Goal: Information Seeking & Learning: Learn about a topic

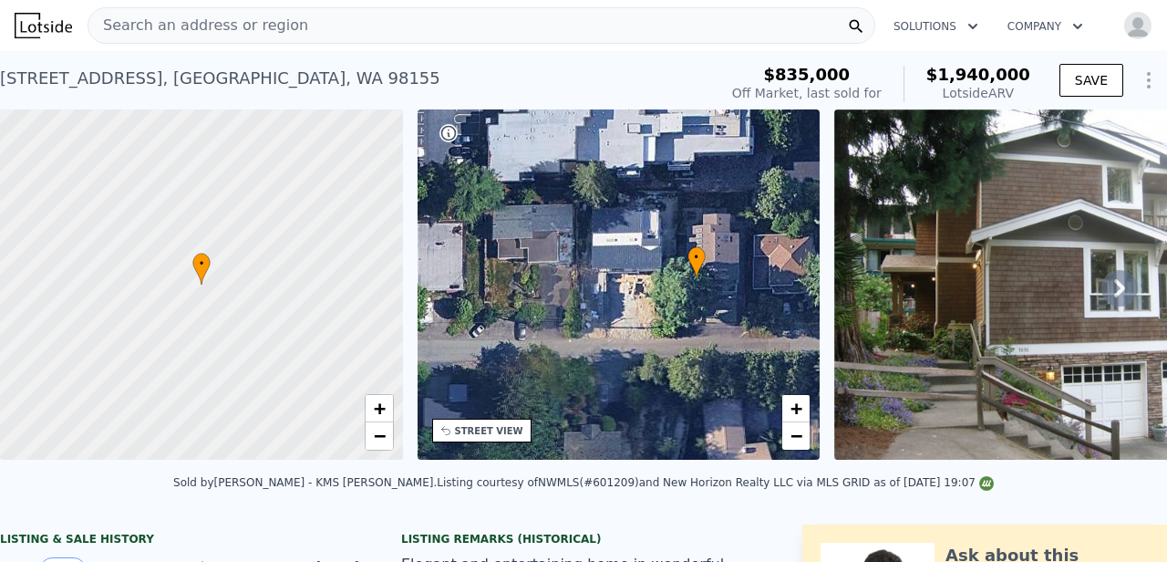
drag, startPoint x: 560, startPoint y: 282, endPoint x: 637, endPoint y: 275, distance: 77.8
click at [637, 275] on div "• + −" at bounding box center [619, 284] width 403 height 350
click at [632, 278] on div "• + −" at bounding box center [619, 284] width 403 height 350
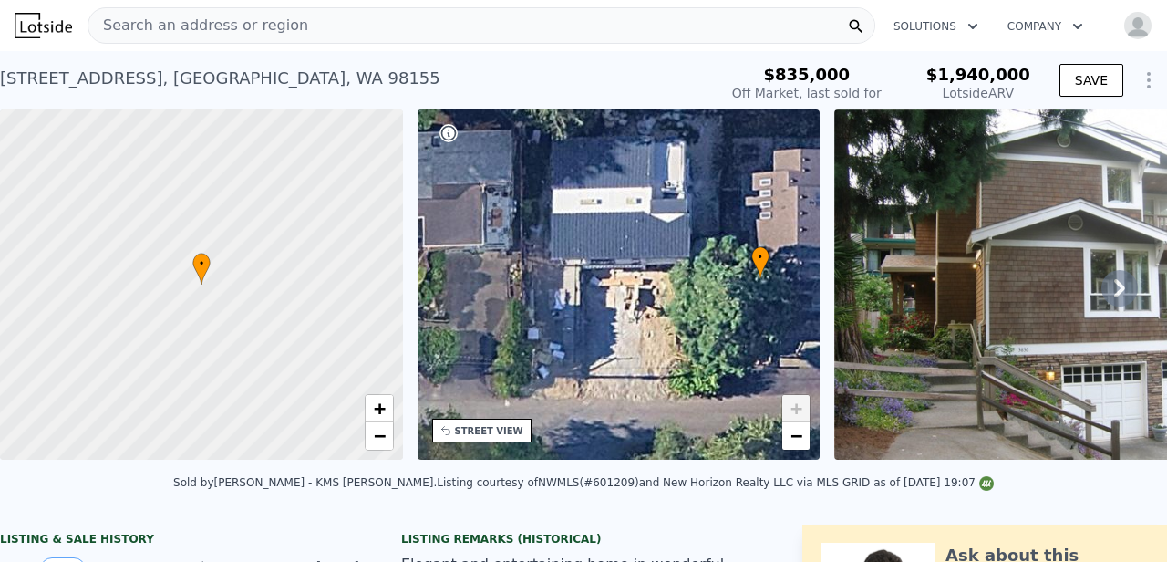
click at [625, 307] on div "• + −" at bounding box center [619, 284] width 403 height 350
click at [616, 310] on div "• + −" at bounding box center [619, 284] width 403 height 350
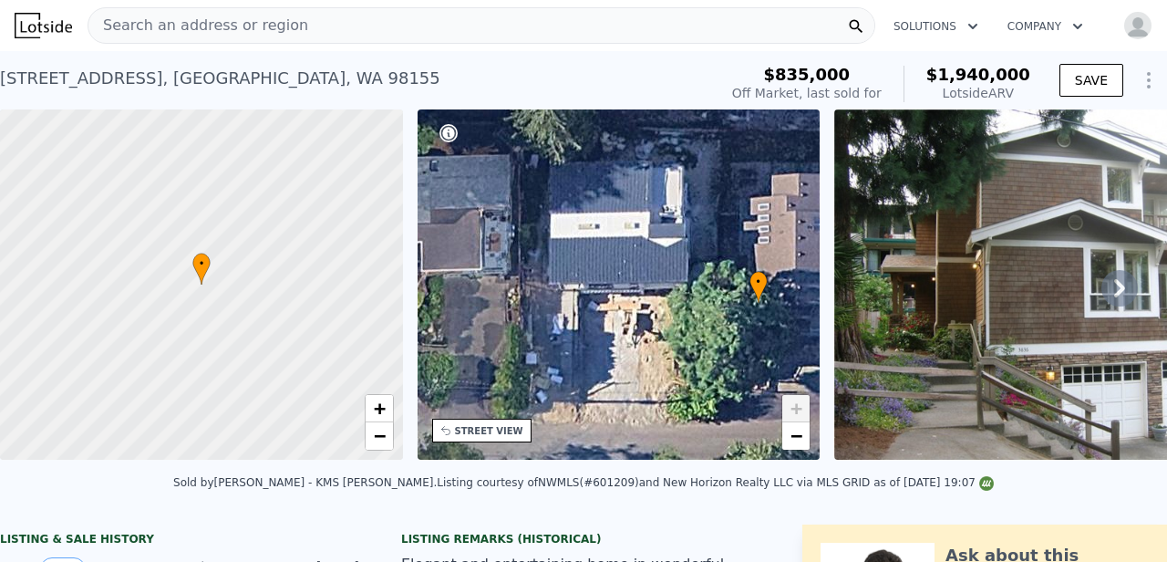
drag, startPoint x: 618, startPoint y: 305, endPoint x: 616, endPoint y: 342, distance: 37.4
click at [616, 342] on div "• + −" at bounding box center [619, 284] width 403 height 350
click at [621, 308] on div "• + −" at bounding box center [619, 284] width 403 height 350
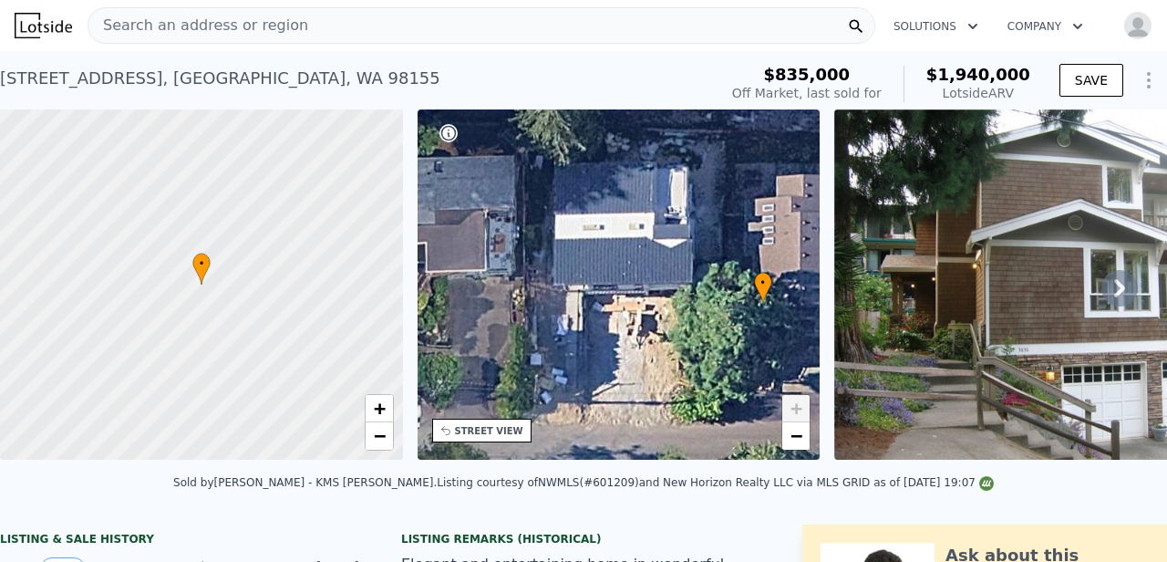
drag, startPoint x: 630, startPoint y: 259, endPoint x: 635, endPoint y: 272, distance: 13.6
click at [635, 272] on div "• + −" at bounding box center [619, 284] width 403 height 350
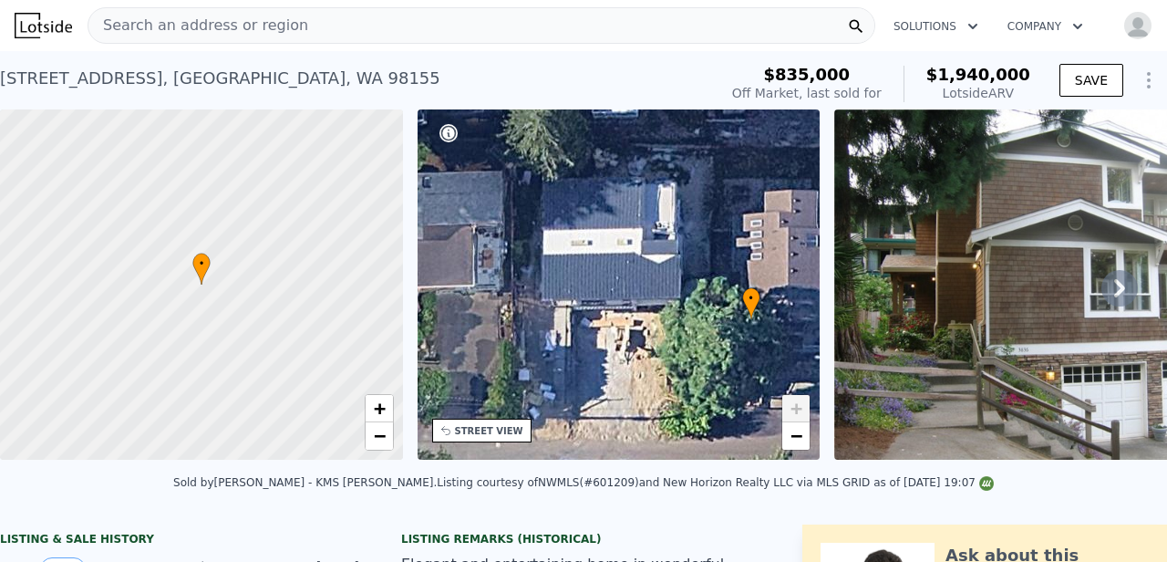
drag, startPoint x: 614, startPoint y: 326, endPoint x: 602, endPoint y: 341, distance: 18.8
click at [602, 341] on div "• + −" at bounding box center [619, 284] width 403 height 350
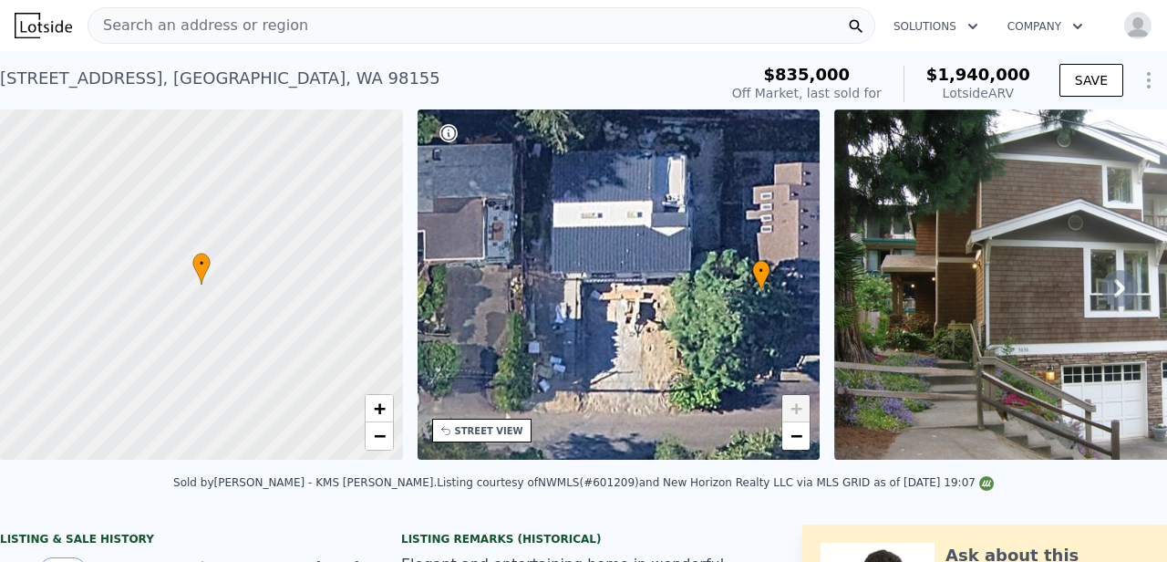
click at [755, 267] on span "•" at bounding box center [761, 271] width 18 height 16
click at [622, 336] on div "• + −" at bounding box center [619, 284] width 403 height 350
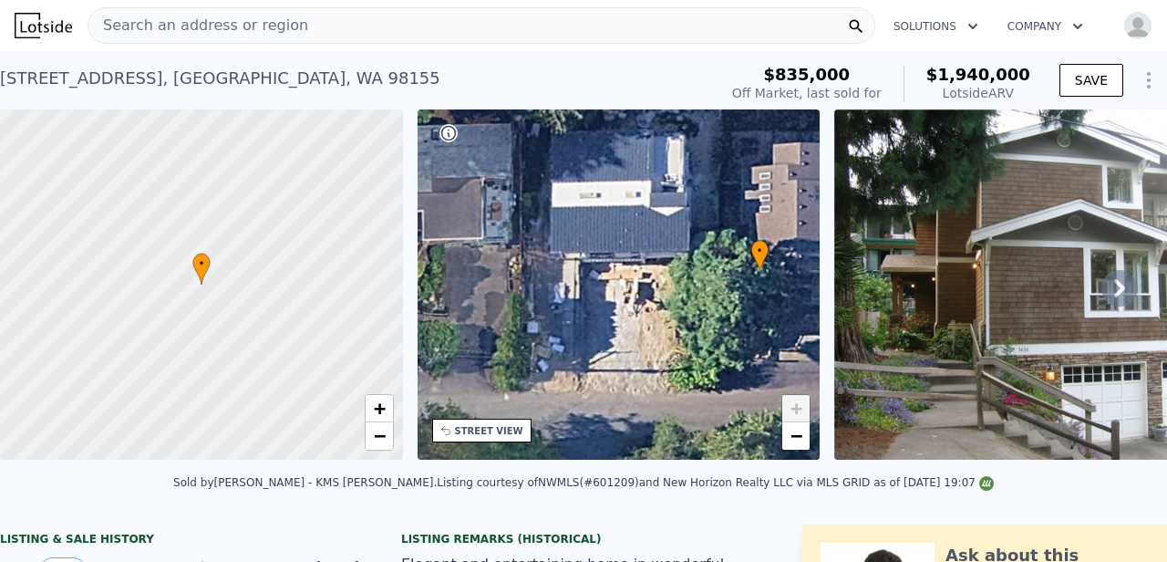
click at [622, 336] on div "• + −" at bounding box center [619, 284] width 403 height 350
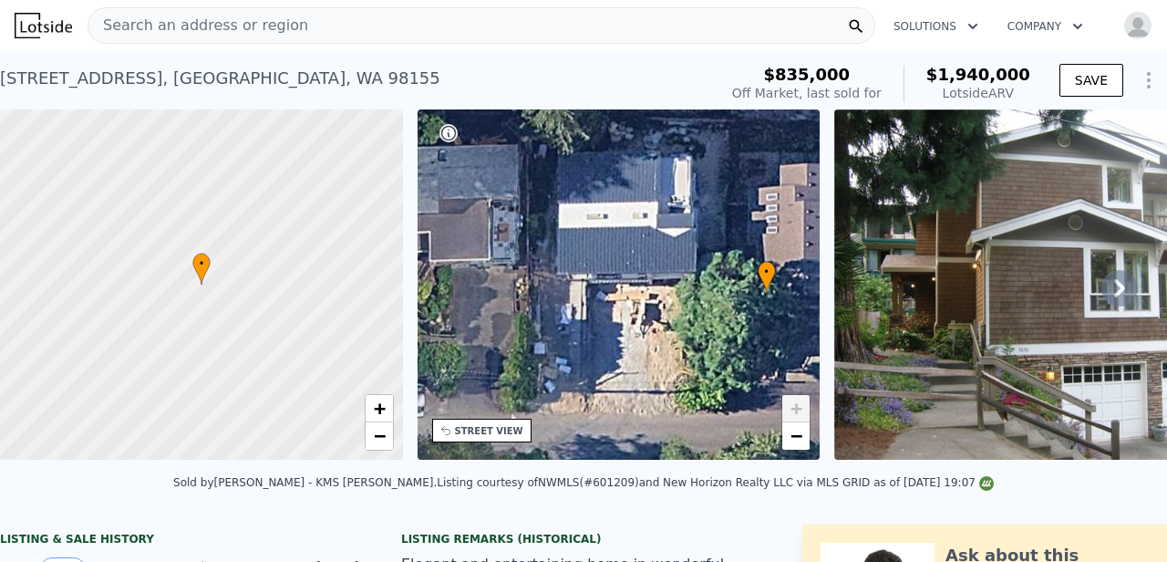
drag, startPoint x: 628, startPoint y: 275, endPoint x: 636, endPoint y: 303, distance: 28.3
click at [636, 303] on div "• + −" at bounding box center [619, 284] width 403 height 350
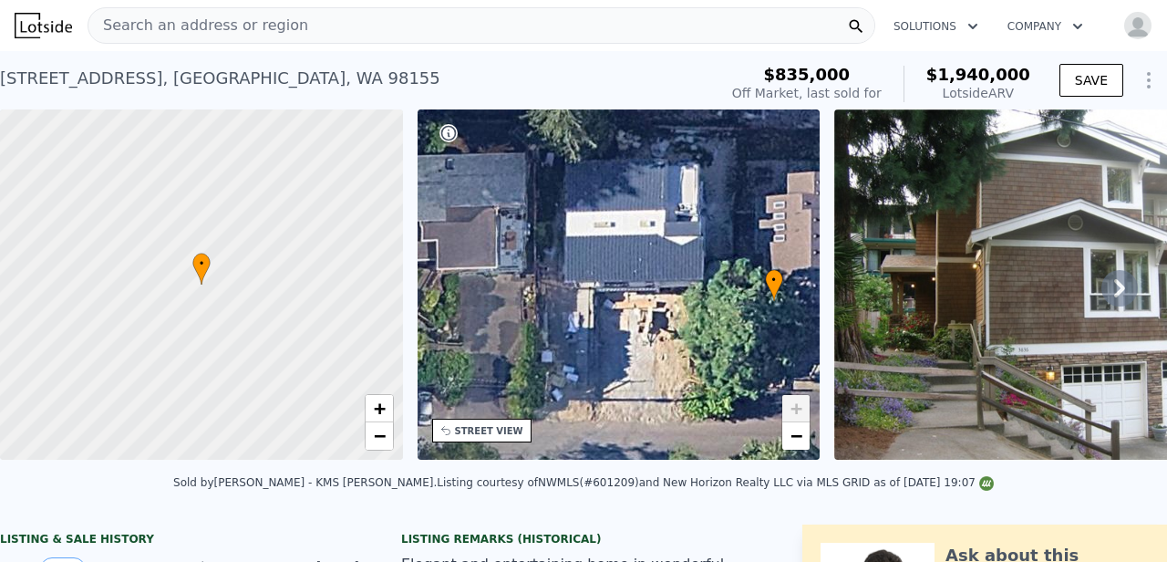
drag, startPoint x: 594, startPoint y: 286, endPoint x: 674, endPoint y: 293, distance: 80.5
click at [674, 294] on div "• + −" at bounding box center [619, 284] width 403 height 350
click at [636, 296] on div "• + −" at bounding box center [619, 284] width 403 height 350
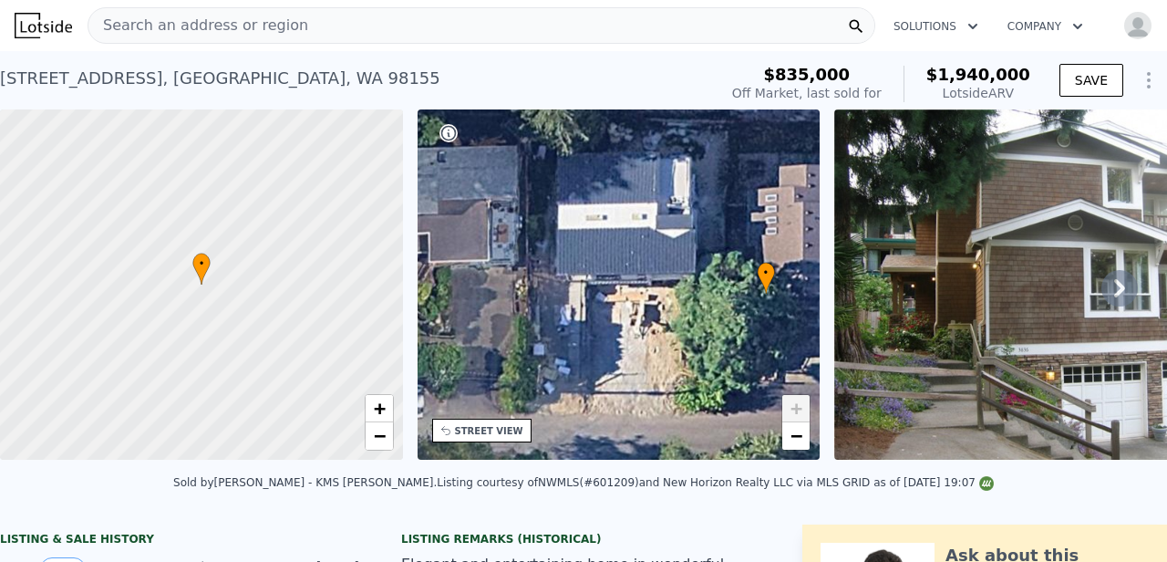
click at [636, 296] on div "• + −" at bounding box center [619, 284] width 403 height 350
click at [622, 301] on div "• + −" at bounding box center [619, 284] width 403 height 350
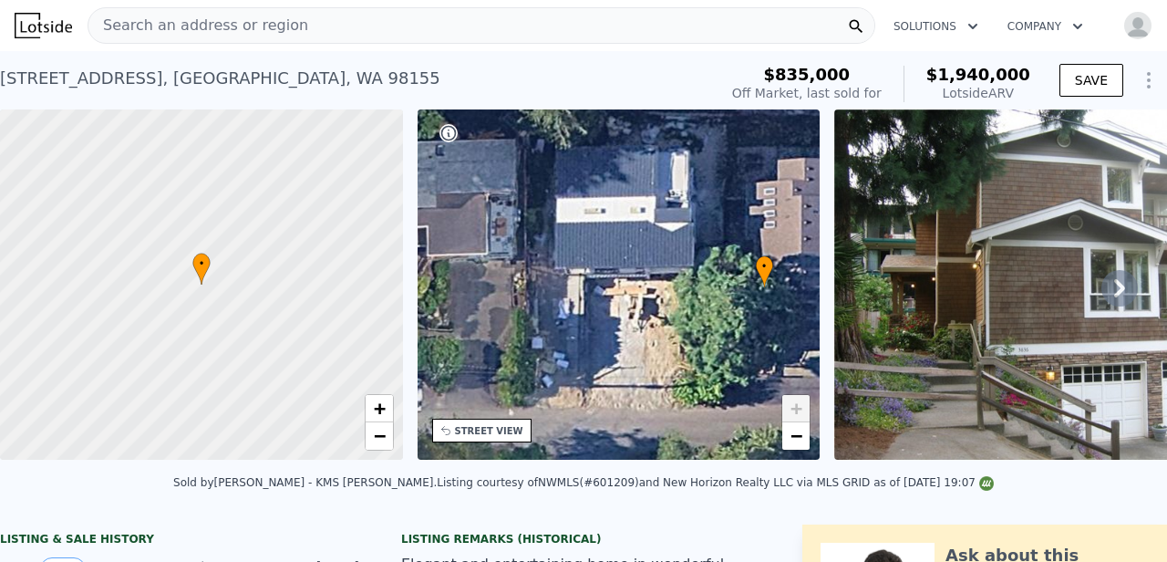
click at [622, 301] on div "• + −" at bounding box center [619, 284] width 403 height 350
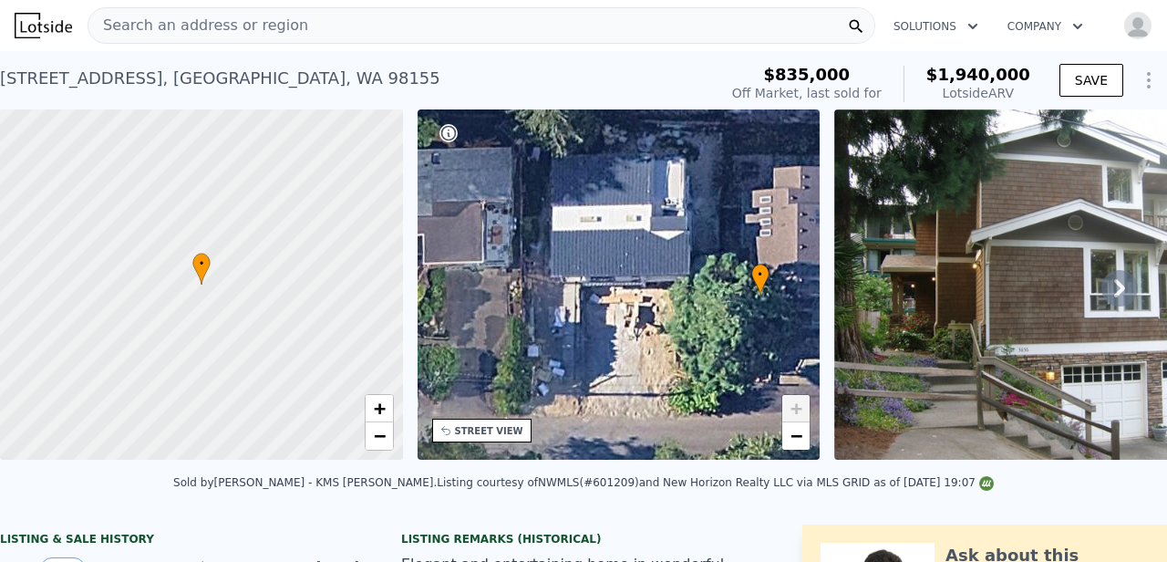
drag, startPoint x: 620, startPoint y: 294, endPoint x: 616, endPoint y: 304, distance: 10.7
click at [616, 304] on div "• + −" at bounding box center [619, 284] width 403 height 350
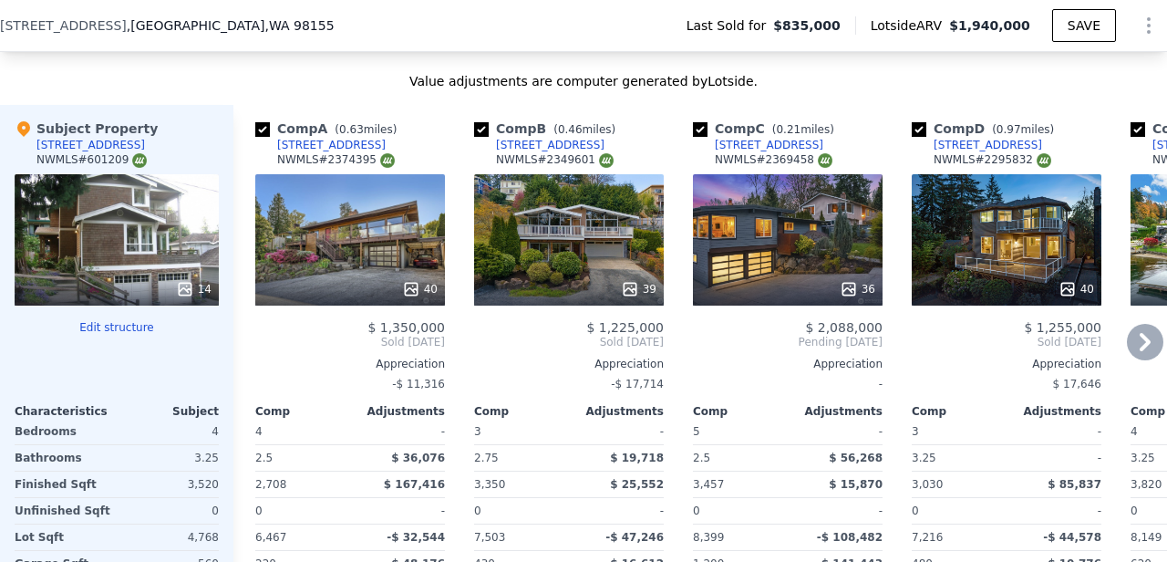
scroll to position [1928, 0]
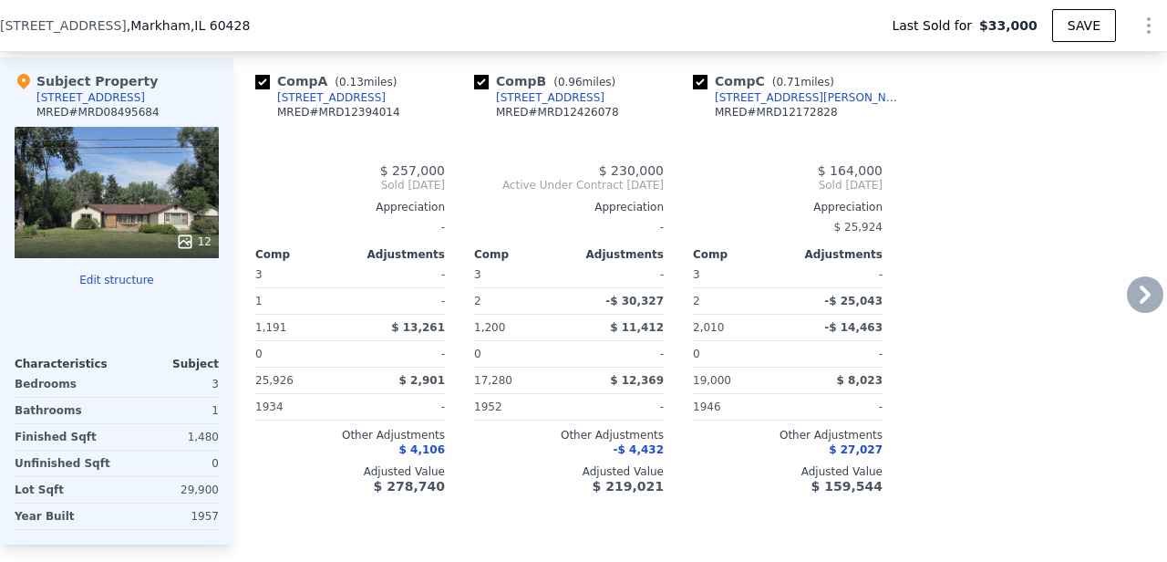
type input "$ 252,000"
type input "4"
type input "3"
type input "1"
type input "2"
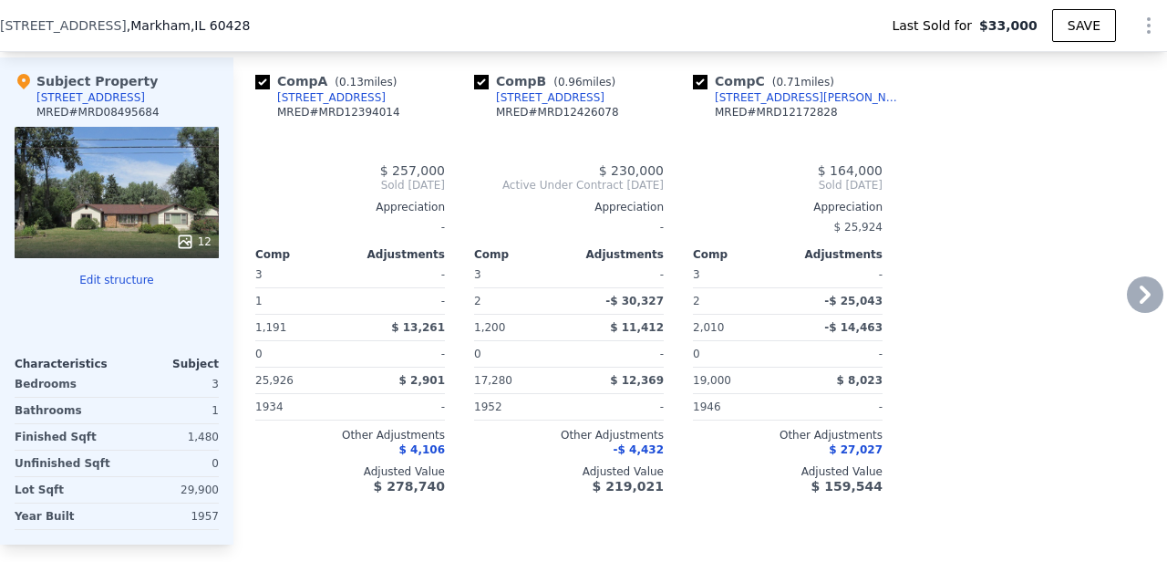
type input "1191"
type input "2010"
type input "17280"
type input "25926"
type input "$ 199,305"
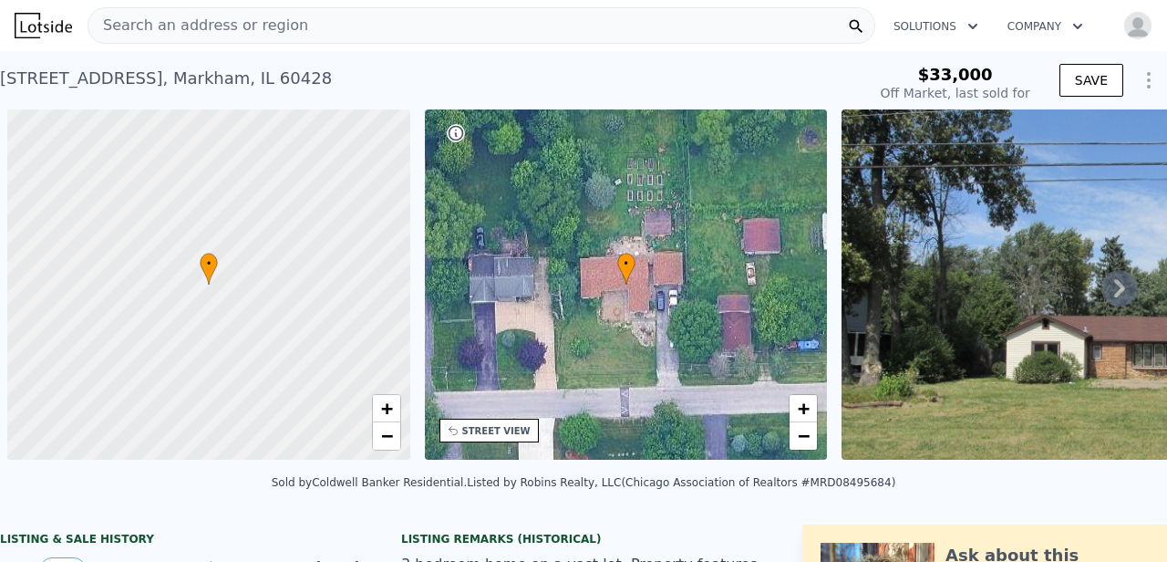
scroll to position [0, 7]
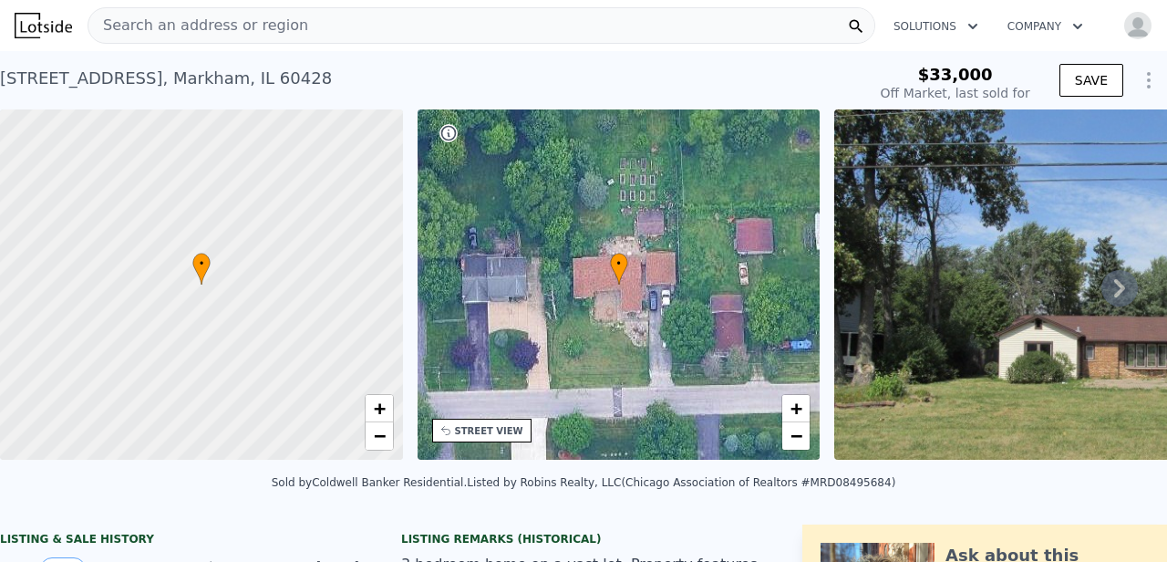
type input "-$ 38,542"
click at [297, 25] on div "Search an address or region" at bounding box center [482, 25] width 788 height 36
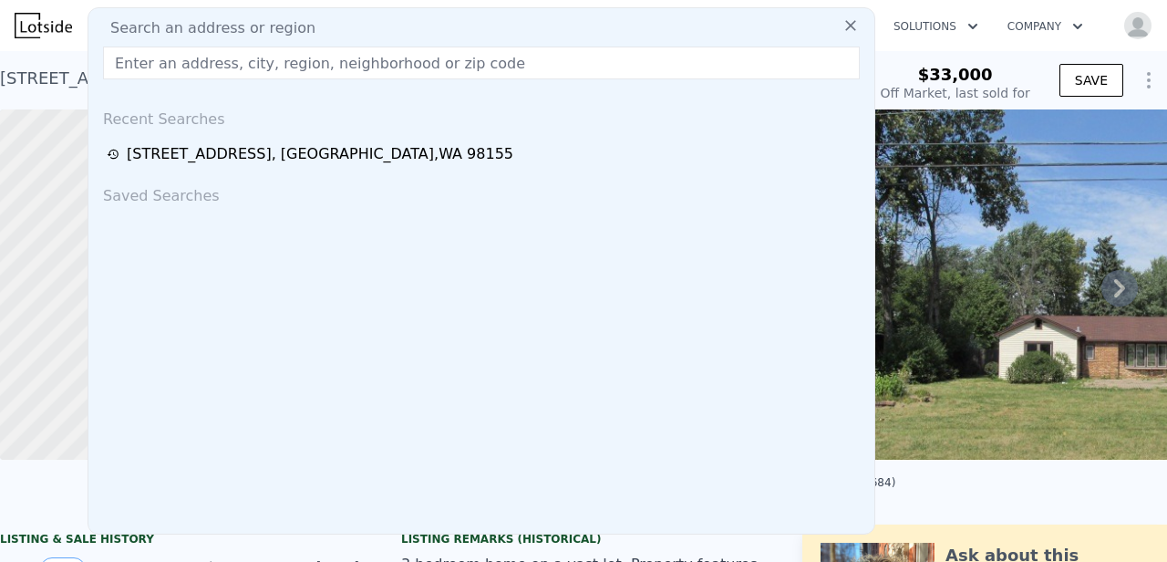
click at [49, 81] on div "3832 W 155th St , Markham , IL 60428" at bounding box center [166, 79] width 332 height 26
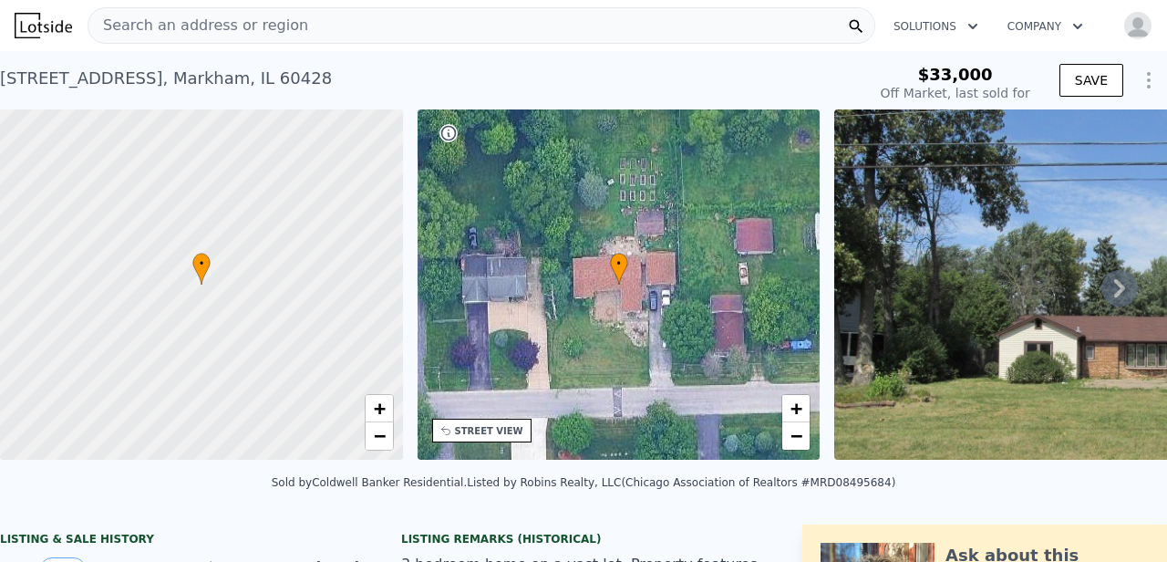
click at [196, 23] on span "Search an address or region" at bounding box center [198, 26] width 220 height 22
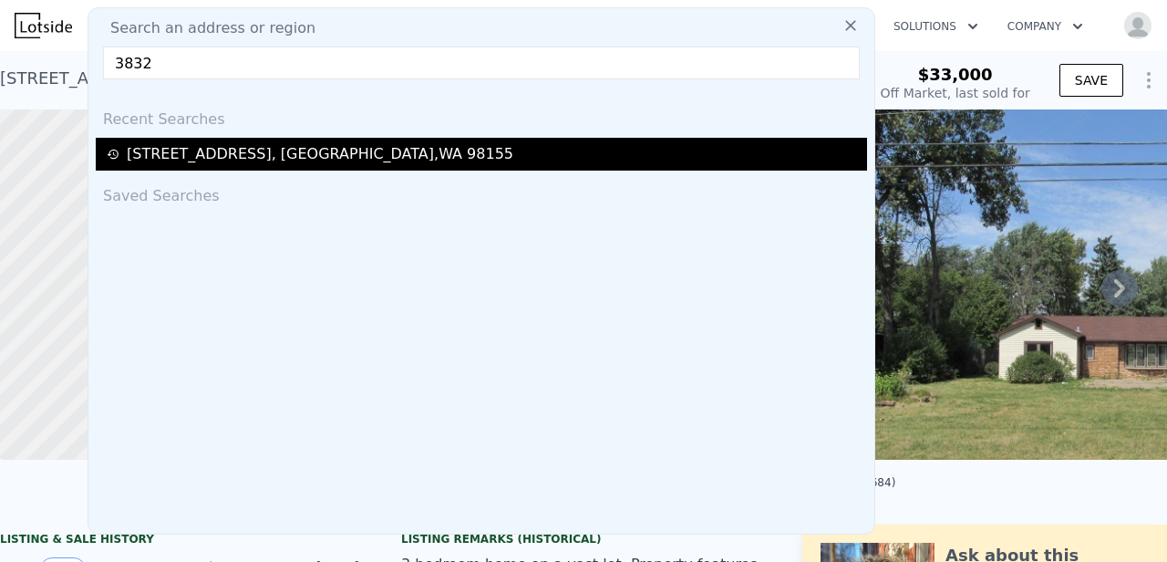
type input "3832"
click at [237, 156] on div "3836 NE 155th St , Lake Forest Park , WA 98155" at bounding box center [320, 154] width 387 height 22
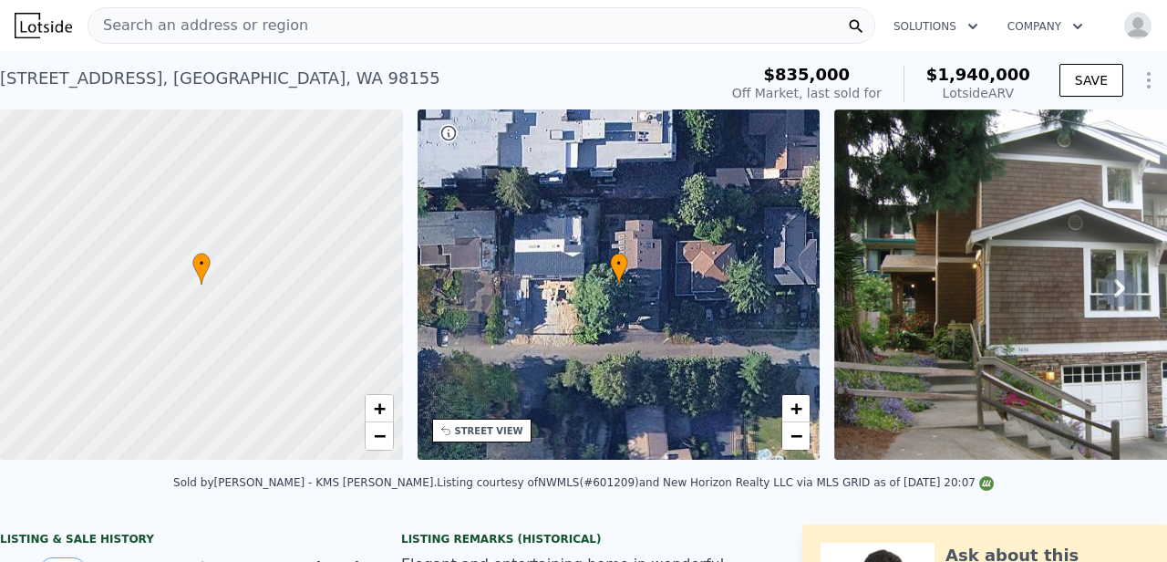
click at [273, 29] on span "Search an address or region" at bounding box center [198, 26] width 220 height 22
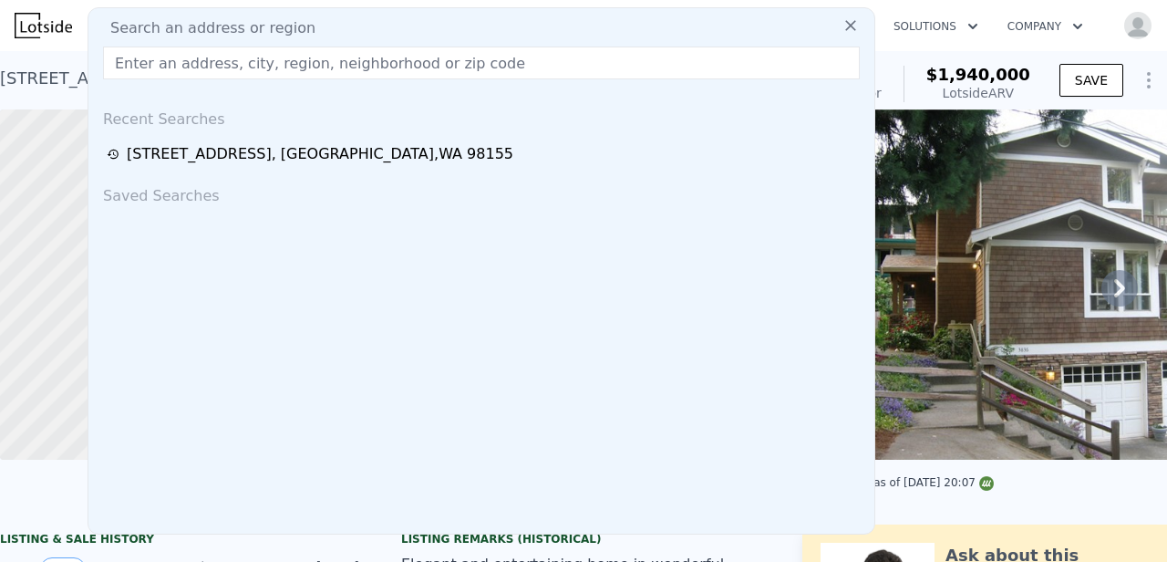
click at [328, 29] on div "Search an address or region" at bounding box center [481, 28] width 771 height 22
click at [295, 65] on input "text" at bounding box center [481, 63] width 757 height 33
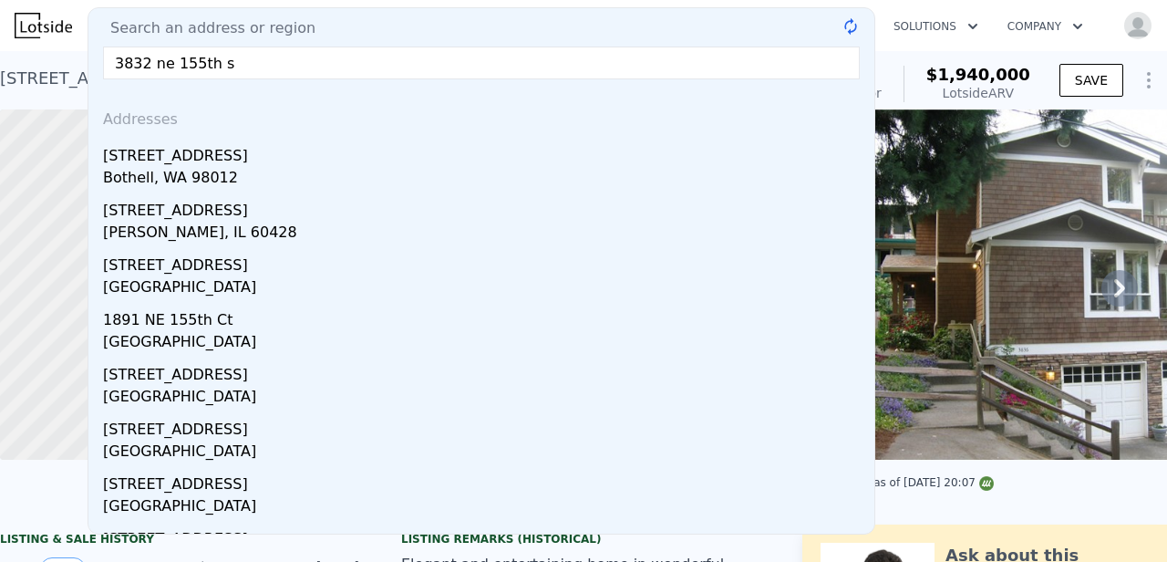
type input "3832 ne 155th st"
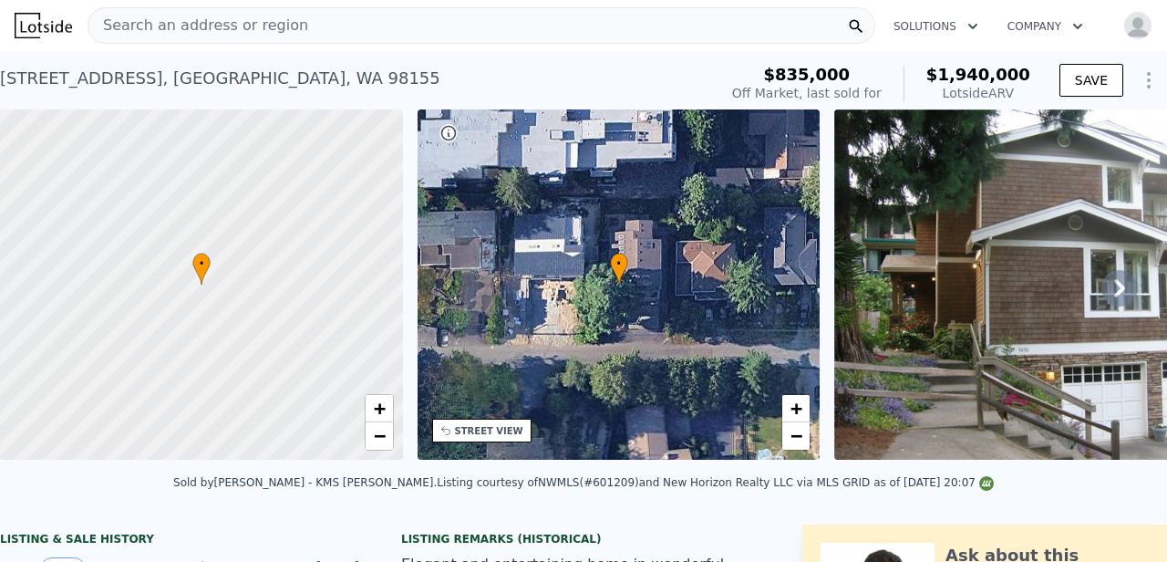
click at [49, 129] on div at bounding box center [201, 285] width 483 height 420
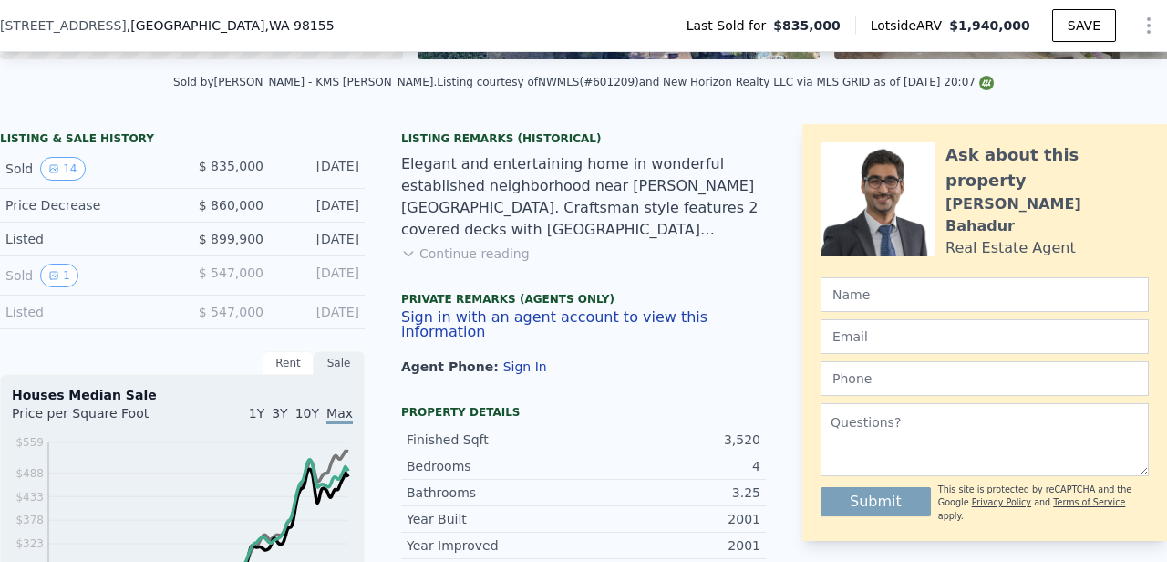
scroll to position [395, 0]
click at [284, 358] on div "Rent" at bounding box center [288, 362] width 51 height 24
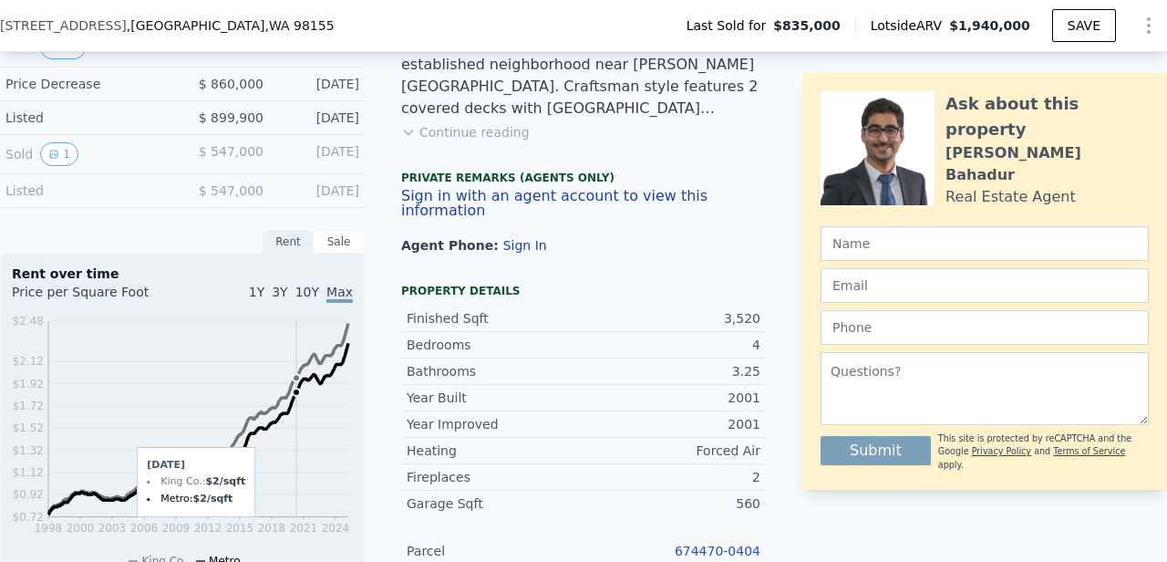
scroll to position [519, 0]
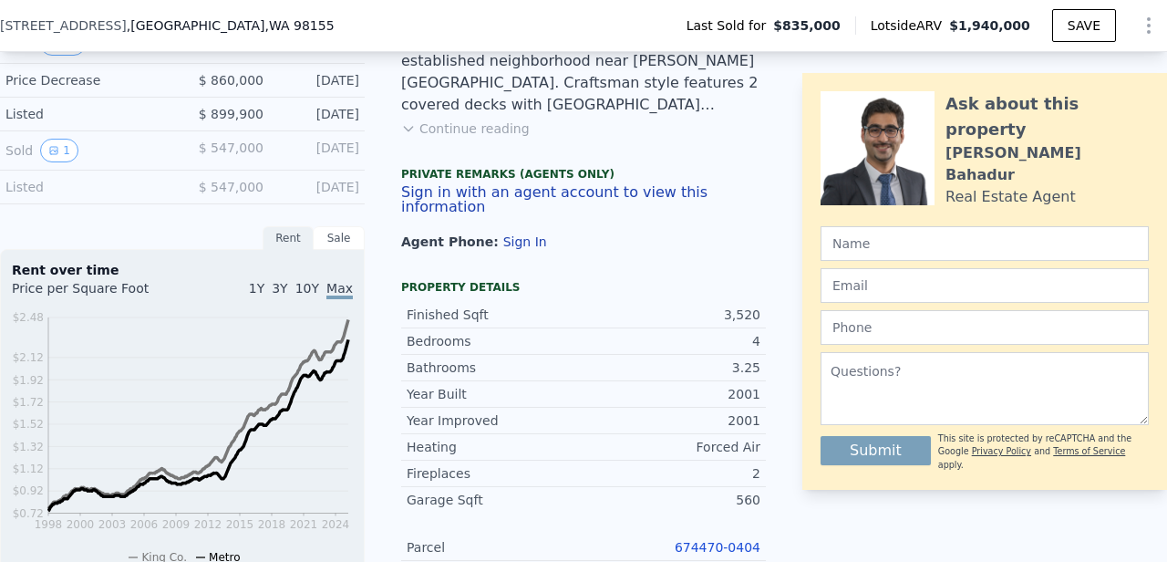
click at [347, 315] on icon "1998 2000 2003 2006 2009 2012 2015 2018 2021 2024 $0.72 $0.92 $1.12 $1.32 $1.52…" at bounding box center [182, 436] width 341 height 256
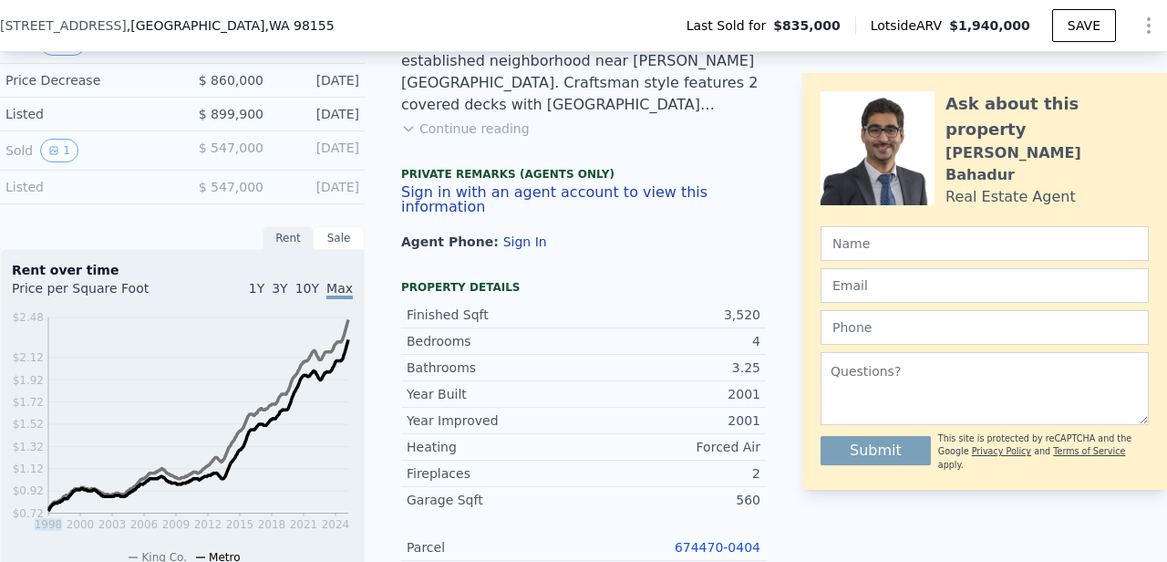
click at [347, 315] on icon "1998 2000 2003 2006 2009 2012 2015 2018 2021 2024 $0.72 $0.92 $1.12 $1.32 $1.52…" at bounding box center [182, 436] width 341 height 256
click at [307, 289] on span "10Y" at bounding box center [307, 288] width 24 height 15
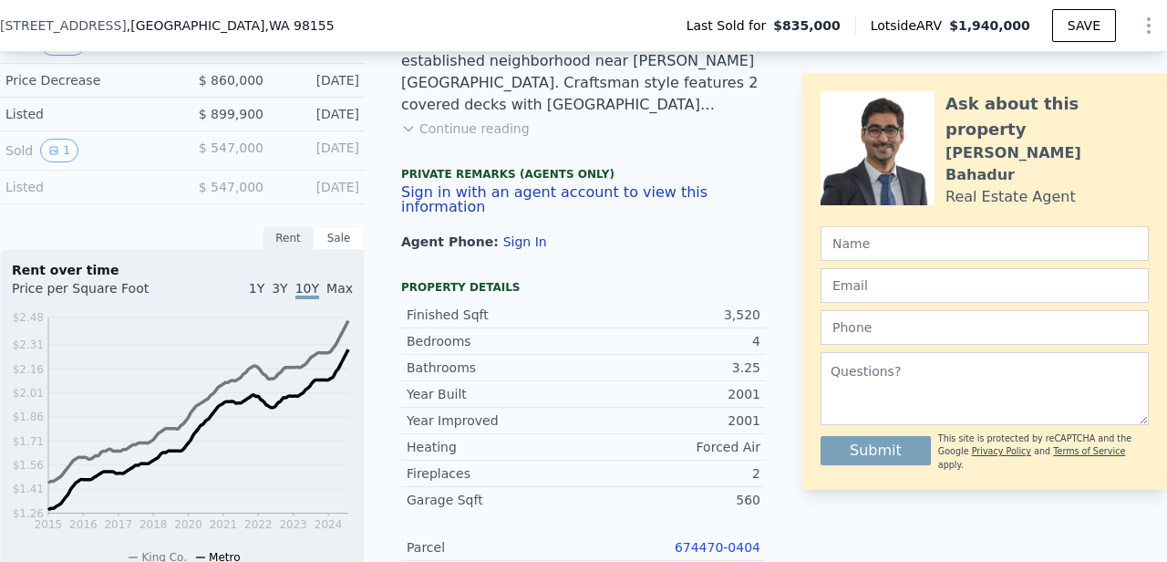
click at [285, 289] on span "3Y" at bounding box center [280, 288] width 16 height 15
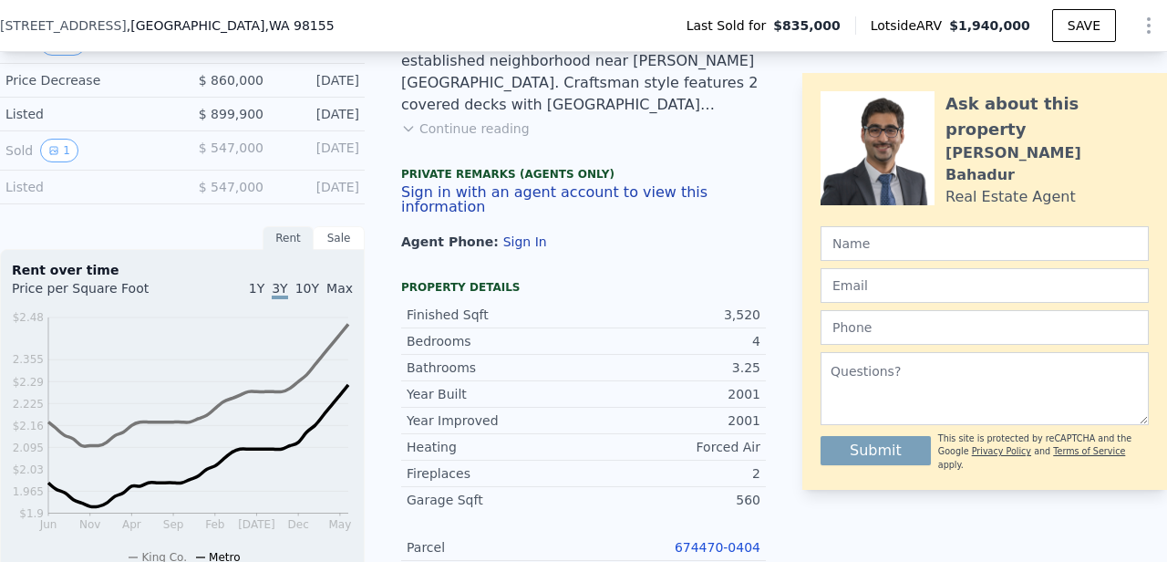
click at [264, 286] on span "1Y" at bounding box center [257, 288] width 16 height 15
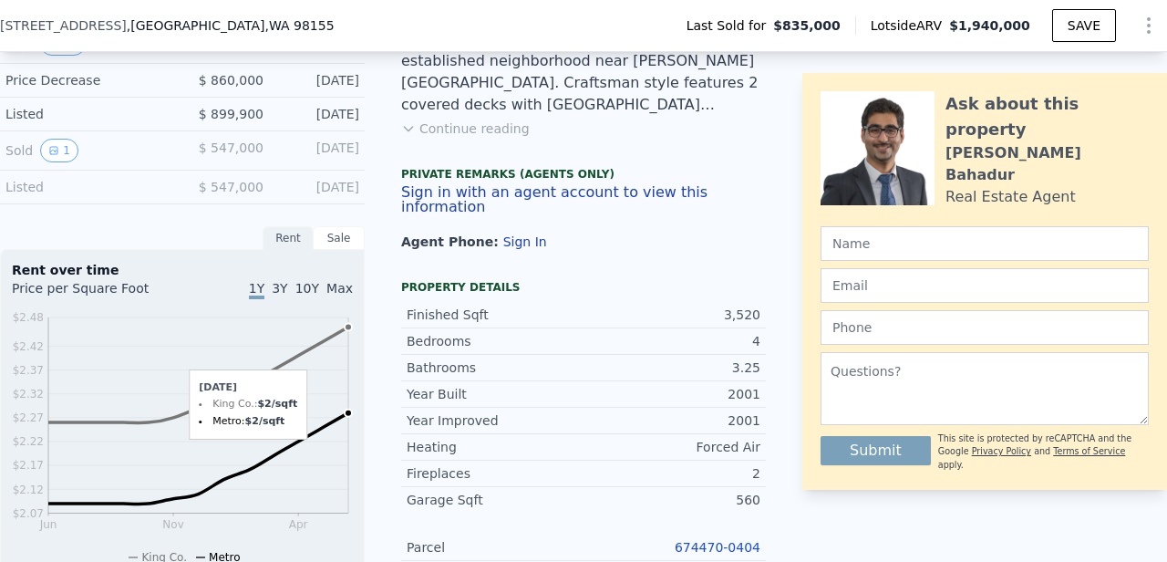
click at [345, 323] on icon "Jun Nov Apr $2.07 $2.12 $2.17 $2.22 $2.27 $2.32 $2.37 $2.42 $2.48" at bounding box center [182, 436] width 341 height 256
drag, startPoint x: 345, startPoint y: 323, endPoint x: 348, endPoint y: 339, distance: 16.8
click at [348, 339] on icon "Jun Nov Apr $2.07 $2.12 $2.17 $2.22 $2.27 $2.32 $2.37 $2.42 $2.48" at bounding box center [182, 436] width 341 height 256
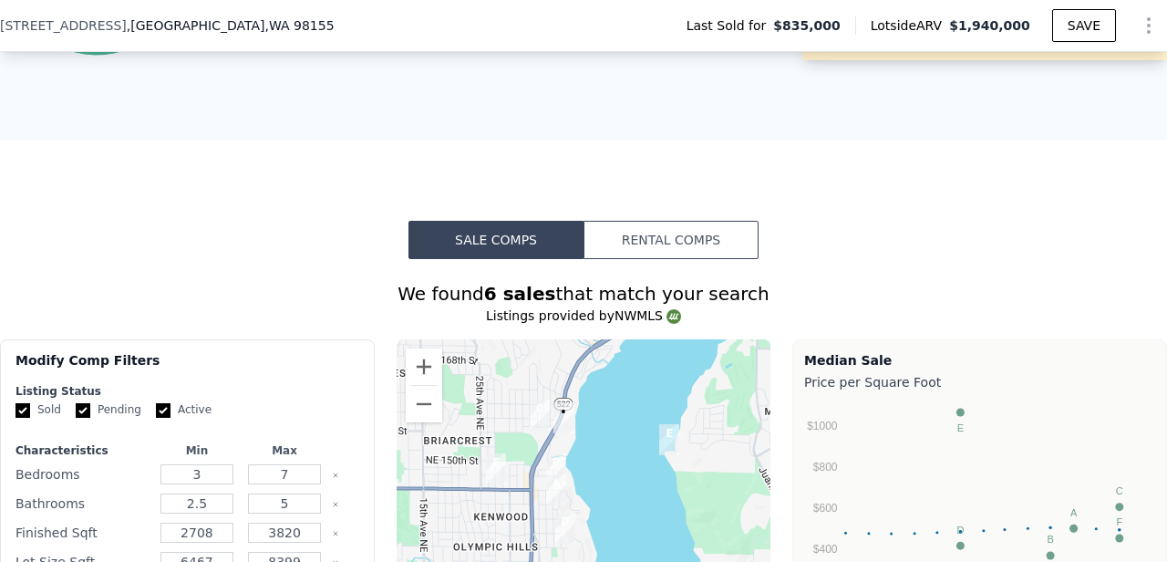
scroll to position [1353, 0]
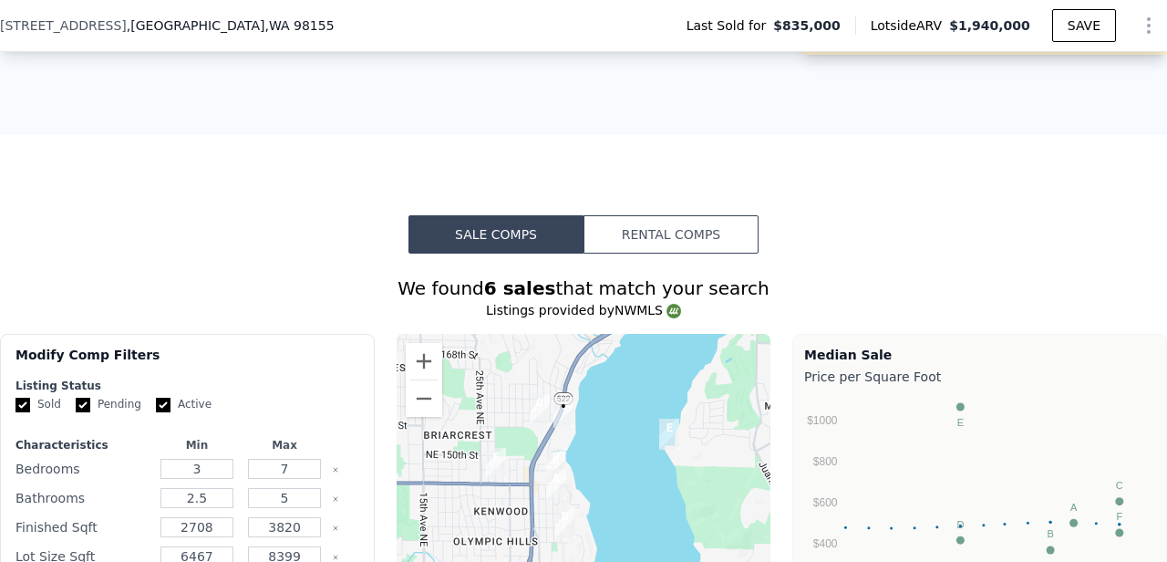
click at [668, 222] on button "Rental Comps" at bounding box center [671, 234] width 175 height 38
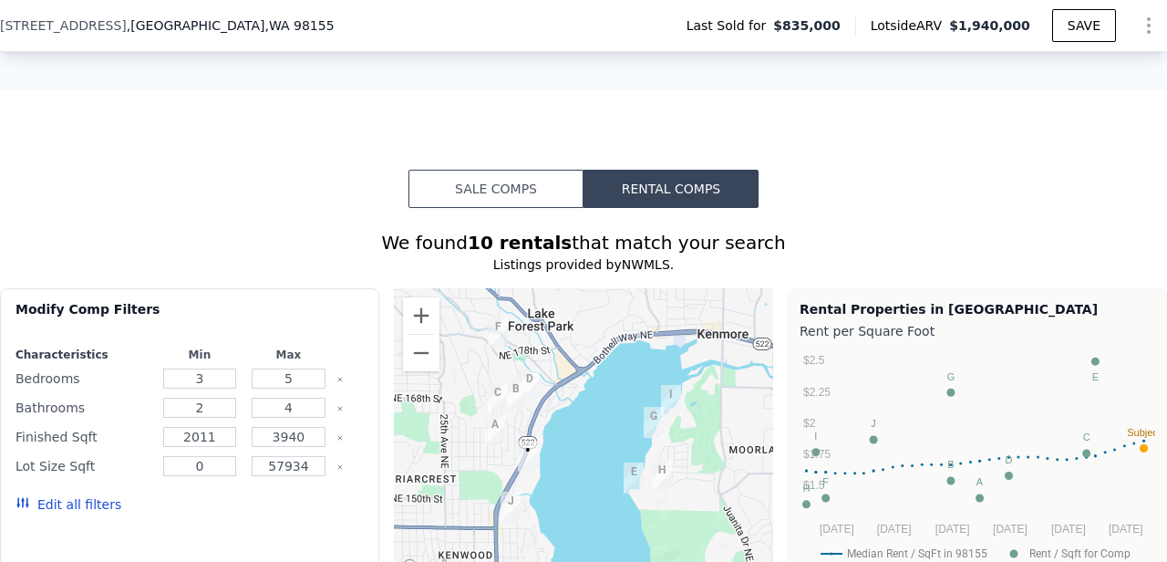
scroll to position [1426, 0]
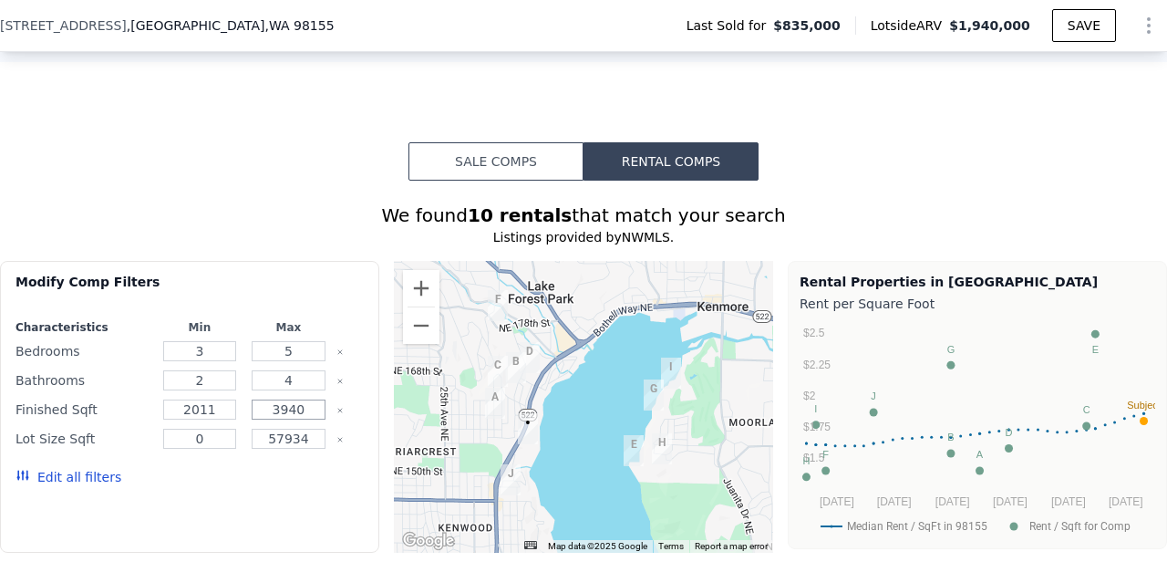
click at [288, 406] on input "3940" at bounding box center [289, 409] width 74 height 20
type input "3000"
click at [218, 408] on input "2011" at bounding box center [200, 409] width 74 height 20
type input "2025"
drag, startPoint x: 213, startPoint y: 347, endPoint x: 185, endPoint y: 356, distance: 29.4
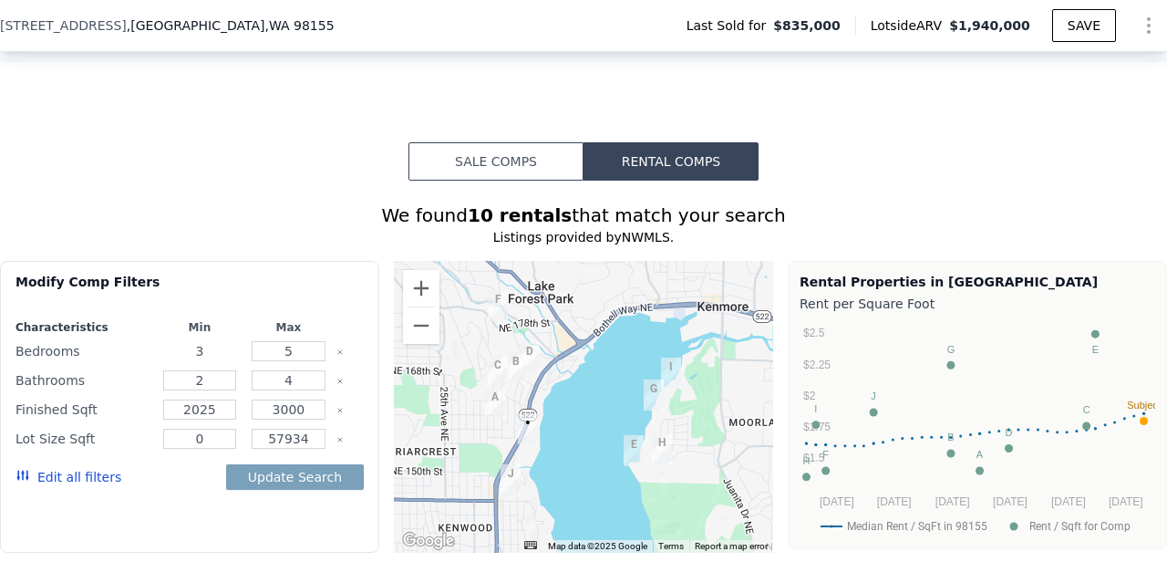
click at [185, 356] on input "3" at bounding box center [200, 351] width 74 height 20
type input "4"
click at [206, 380] on input "2" at bounding box center [200, 380] width 74 height 20
drag, startPoint x: 220, startPoint y: 439, endPoint x: 172, endPoint y: 438, distance: 47.4
click at [172, 438] on input "0" at bounding box center [200, 439] width 74 height 20
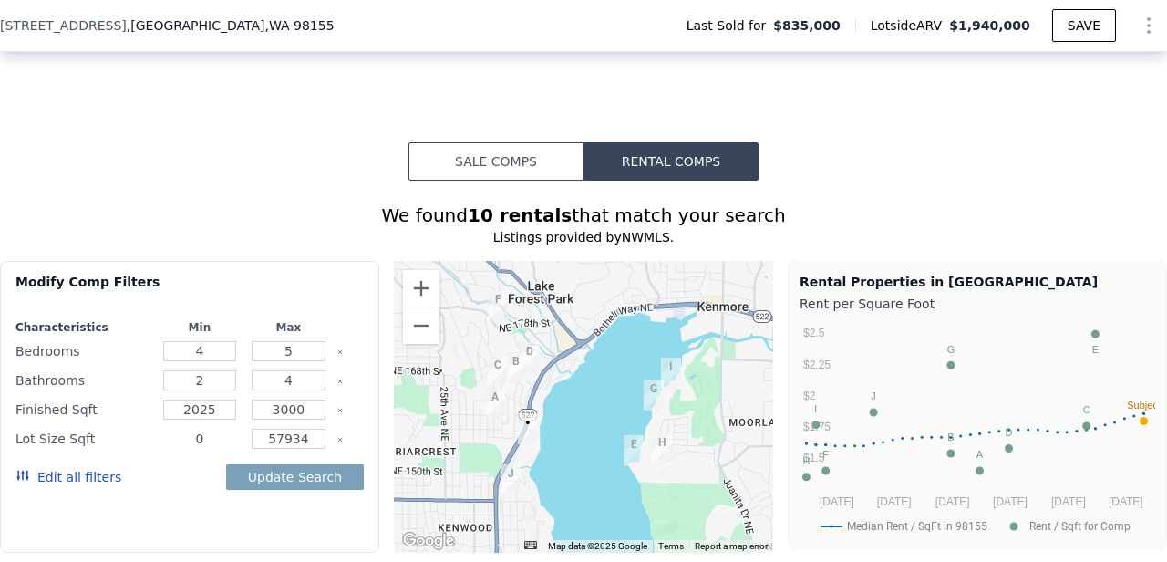
type input "6"
type input "3000"
click at [275, 518] on div "Modify Comp Filters Characteristics Min Max Bedrooms 4 5 Bathrooms 2 4 Finished…" at bounding box center [189, 407] width 379 height 292
click at [284, 480] on button "Update Search" at bounding box center [295, 477] width 138 height 26
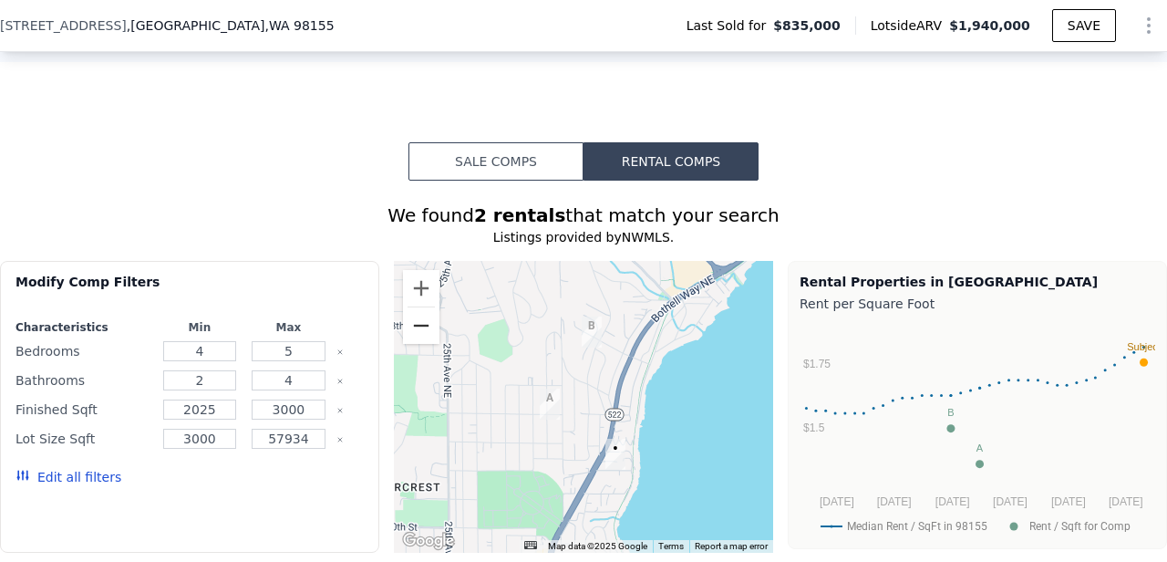
click at [419, 329] on button "Zoom out" at bounding box center [421, 325] width 36 height 36
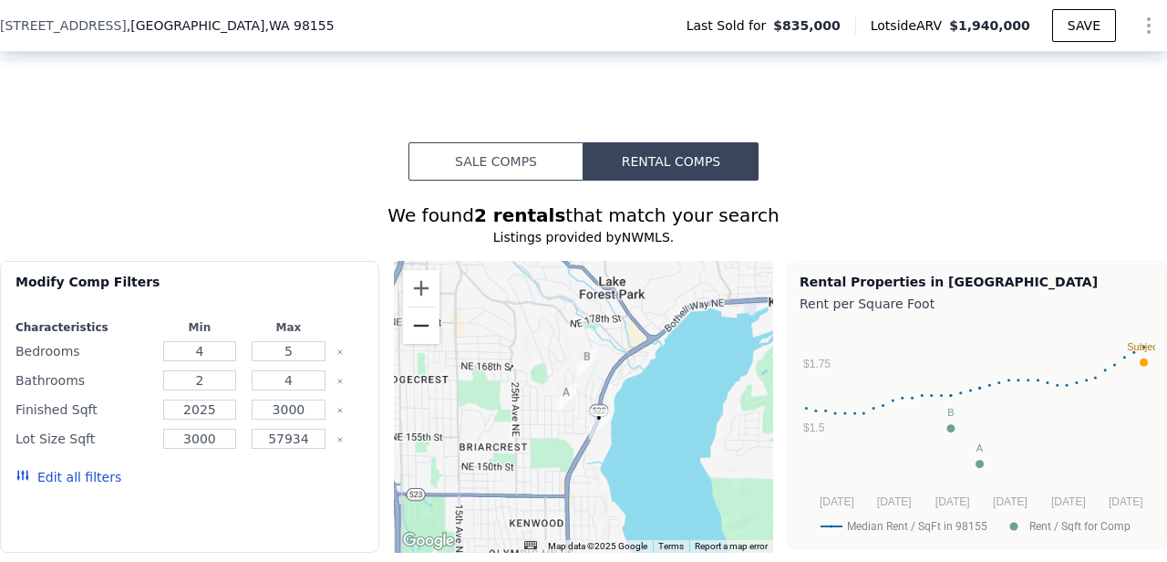
click at [419, 329] on button "Zoom out" at bounding box center [421, 325] width 36 height 36
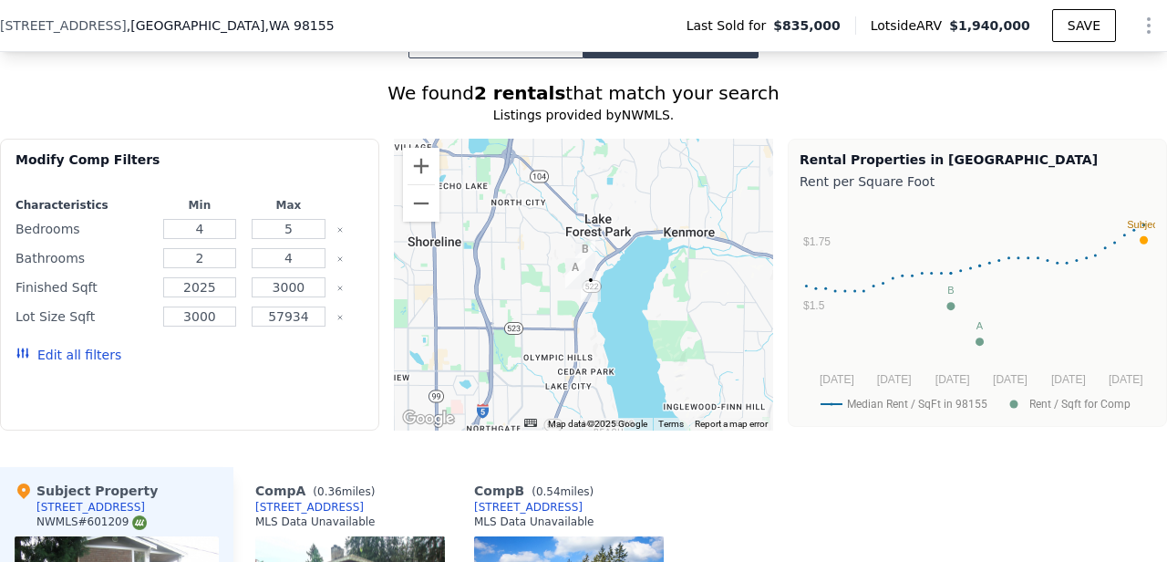
scroll to position [1554, 0]
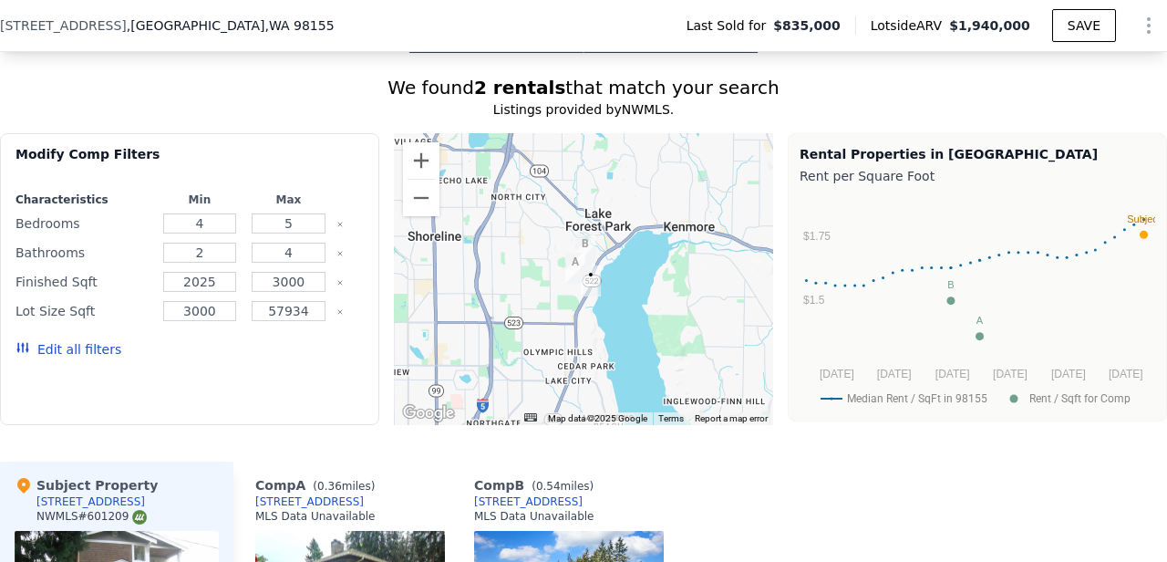
click at [73, 346] on button "Edit all filters" at bounding box center [69, 349] width 106 height 18
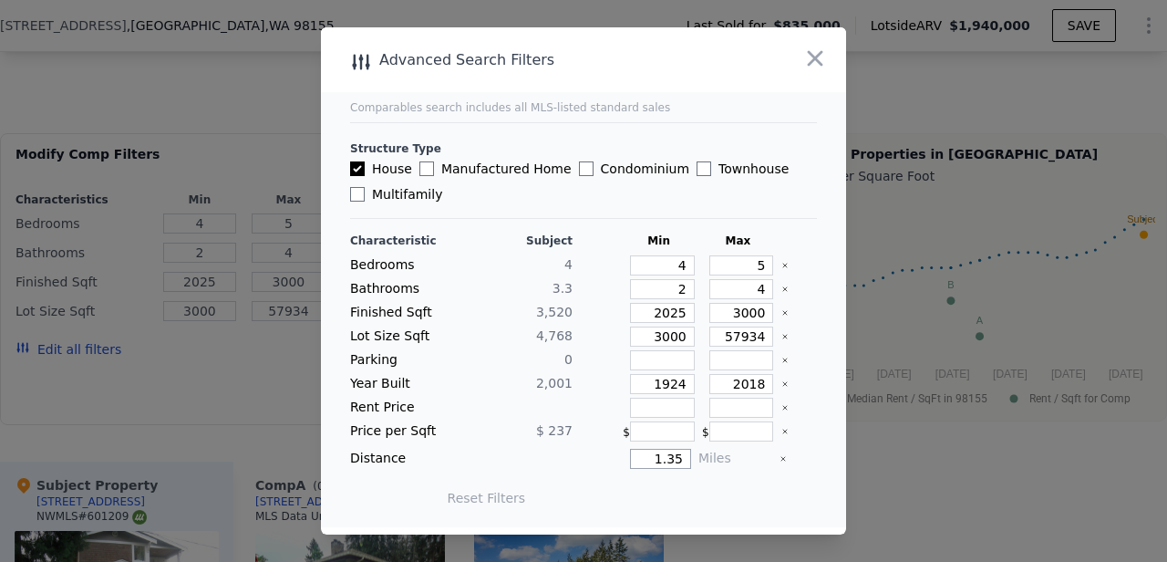
drag, startPoint x: 667, startPoint y: 460, endPoint x: 626, endPoint y: 460, distance: 40.1
click at [626, 460] on div "1.35" at bounding box center [635, 459] width 111 height 20
type input "235"
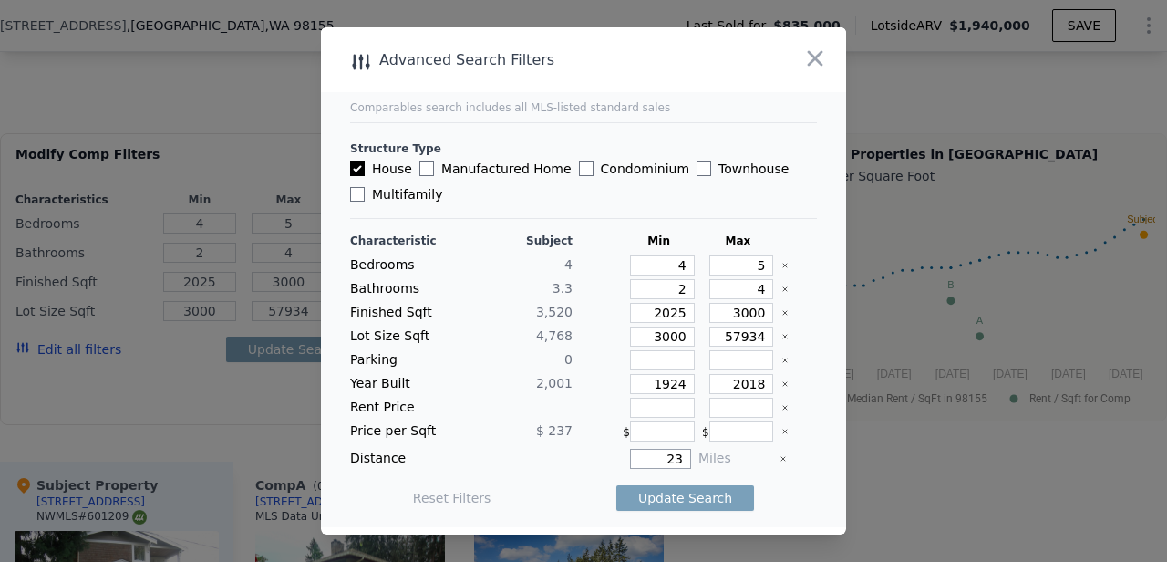
type input "2"
click at [723, 493] on button "Update Search" at bounding box center [685, 498] width 138 height 26
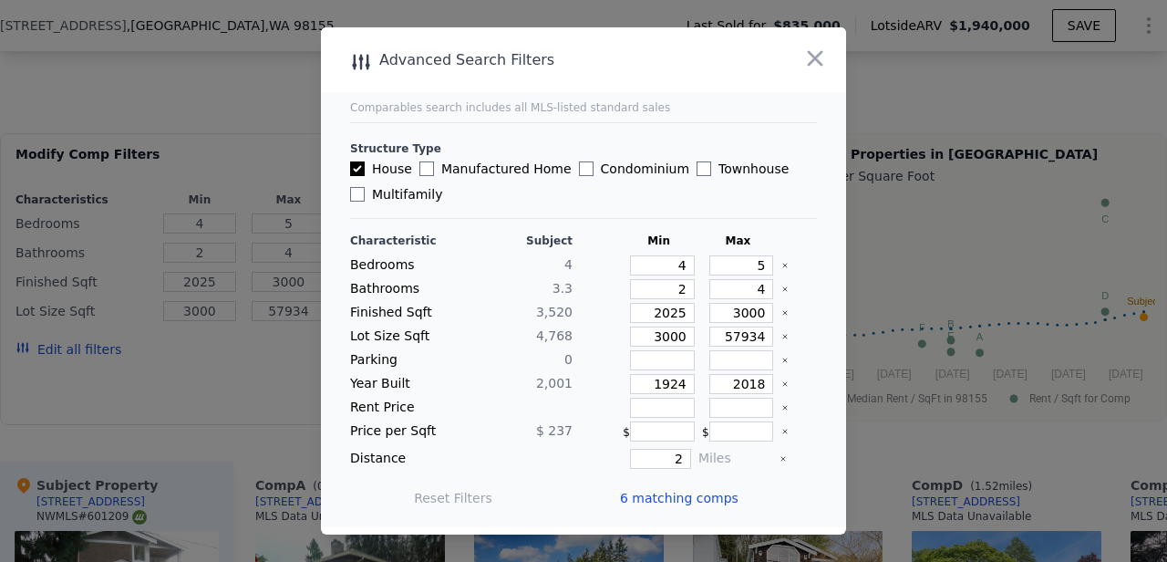
click at [883, 130] on div at bounding box center [583, 281] width 1167 height 562
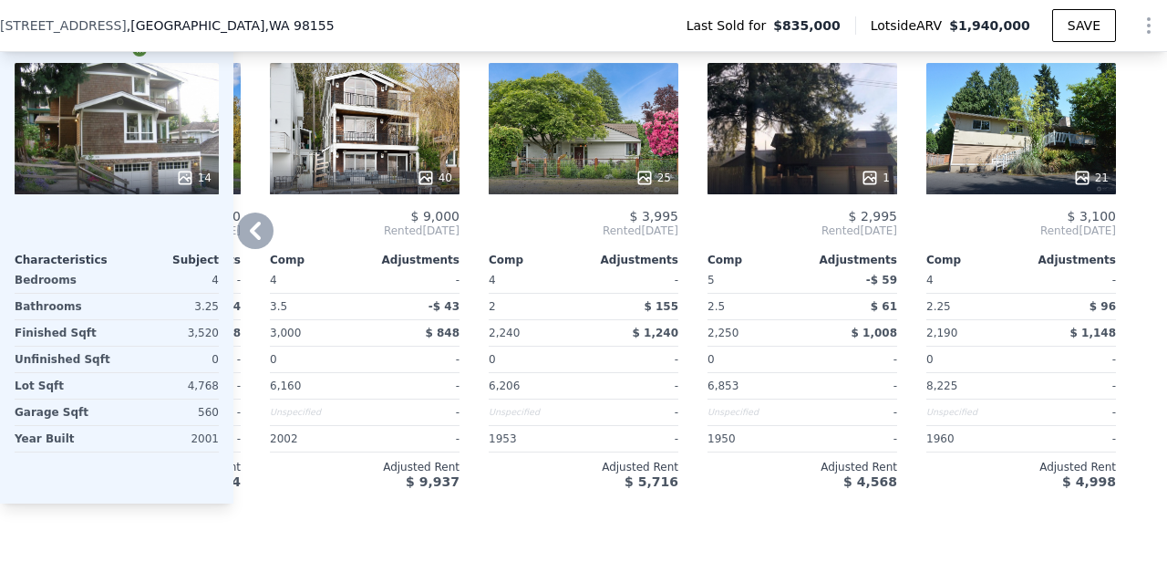
scroll to position [2024, 0]
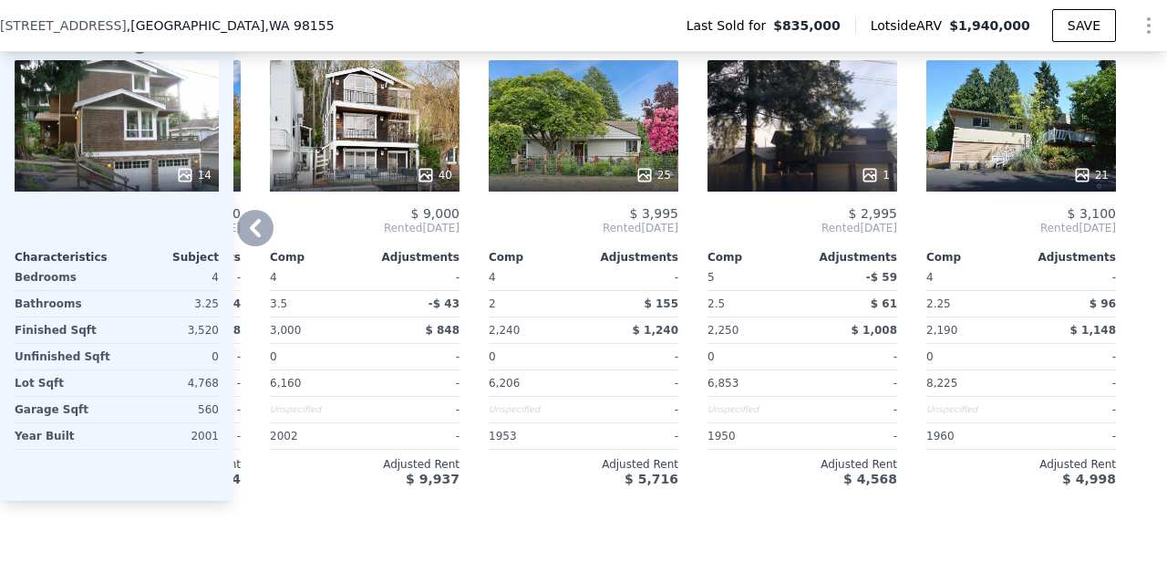
click at [377, 128] on div "40" at bounding box center [365, 125] width 190 height 131
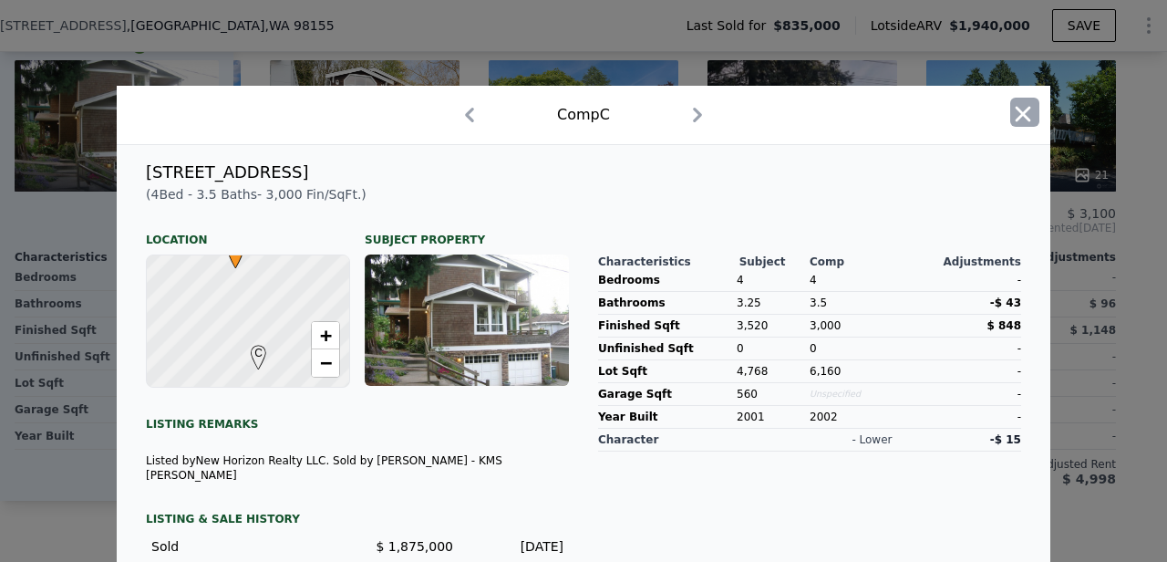
click at [1018, 127] on icon "button" at bounding box center [1023, 114] width 26 height 26
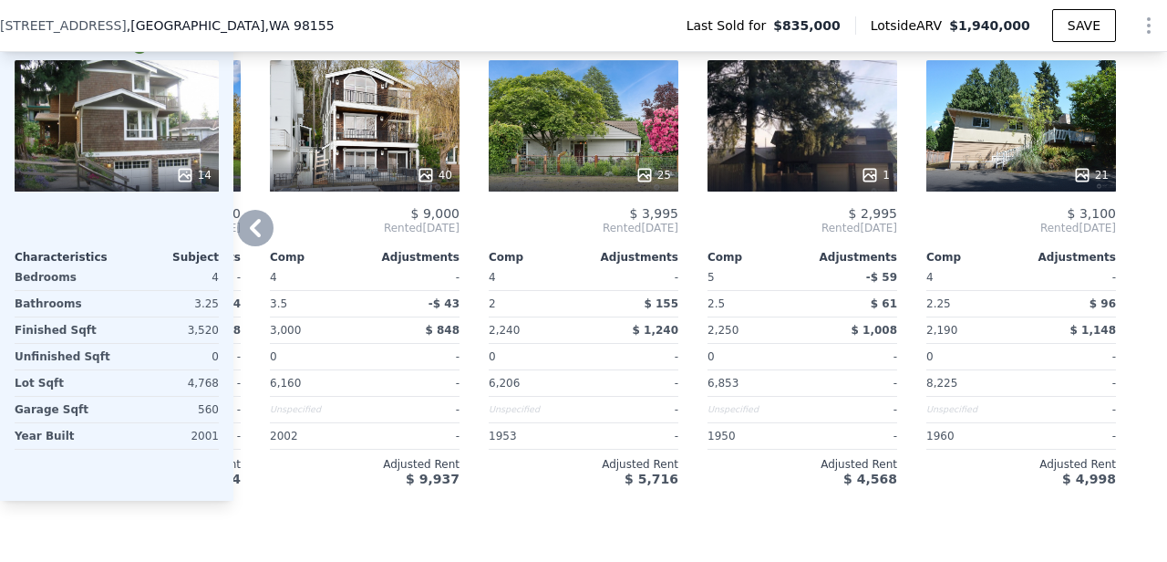
click at [373, 215] on div "$ 9,000" at bounding box center [365, 213] width 190 height 15
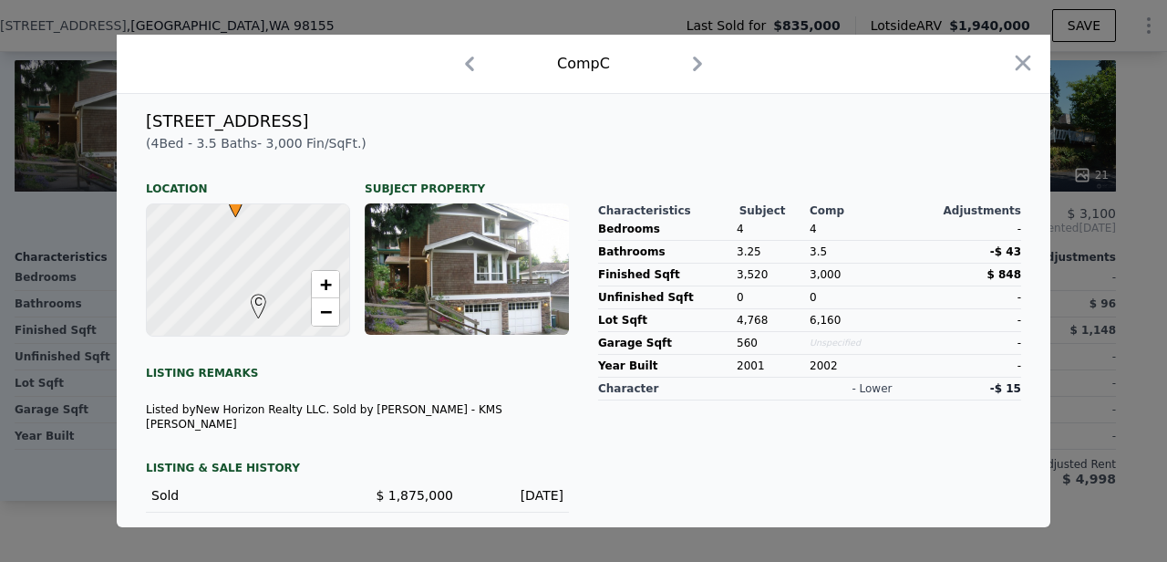
scroll to position [51, 0]
drag, startPoint x: 296, startPoint y: 132, endPoint x: 134, endPoint y: 124, distance: 162.5
click at [134, 124] on div "11744 Riviera Pl NE" at bounding box center [583, 122] width 905 height 26
copy div "11744 Riviera Pl NE"
click at [699, 71] on icon "button" at bounding box center [697, 64] width 9 height 15
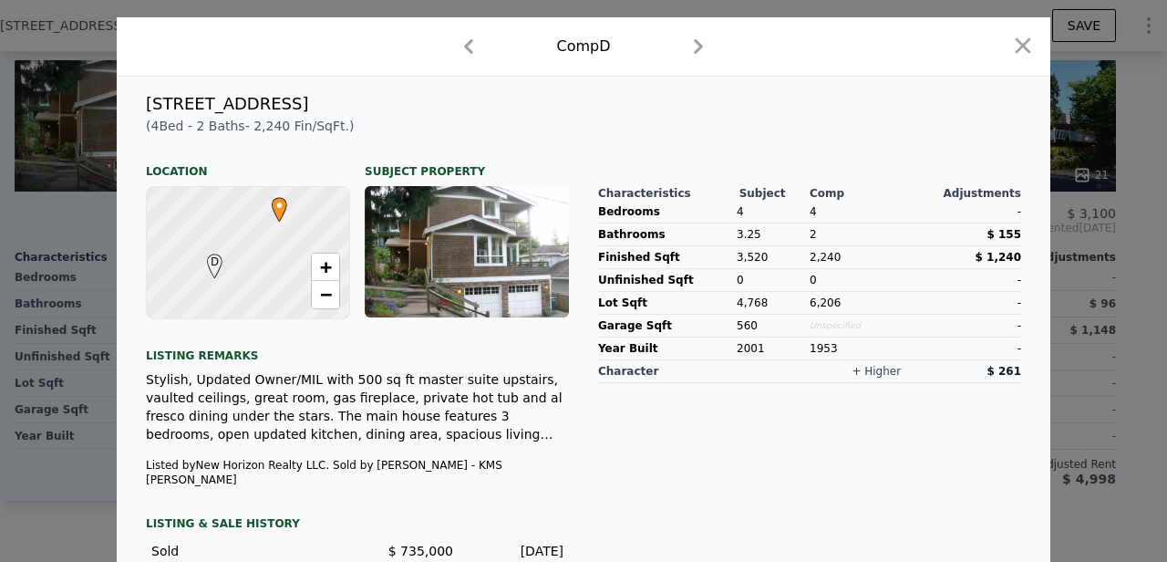
scroll to position [10, 0]
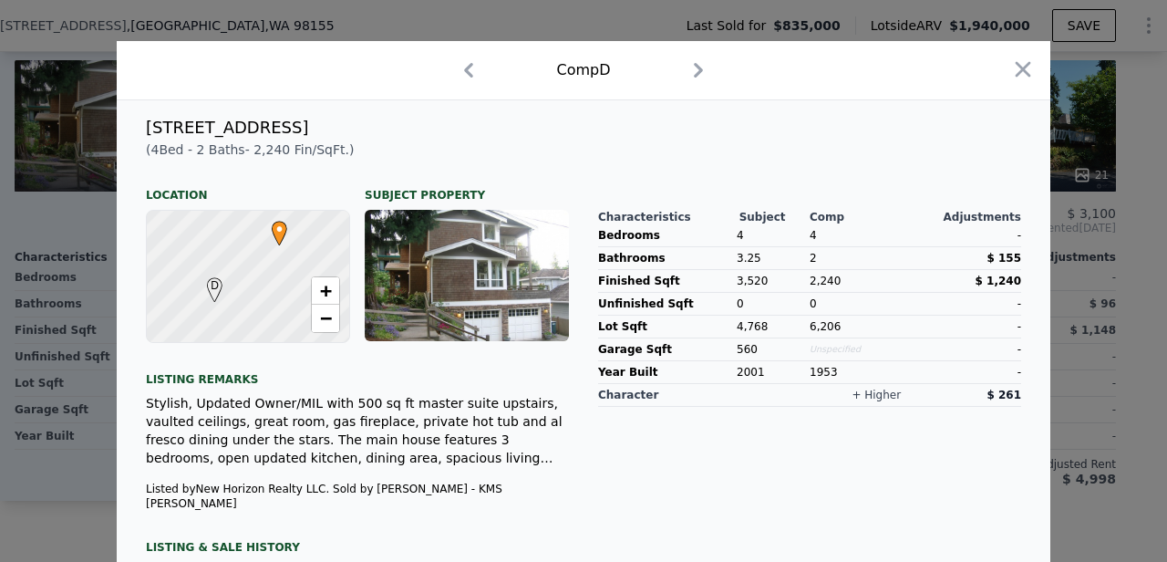
click at [479, 60] on icon "button" at bounding box center [468, 70] width 29 height 29
